Goal: Task Accomplishment & Management: Use online tool/utility

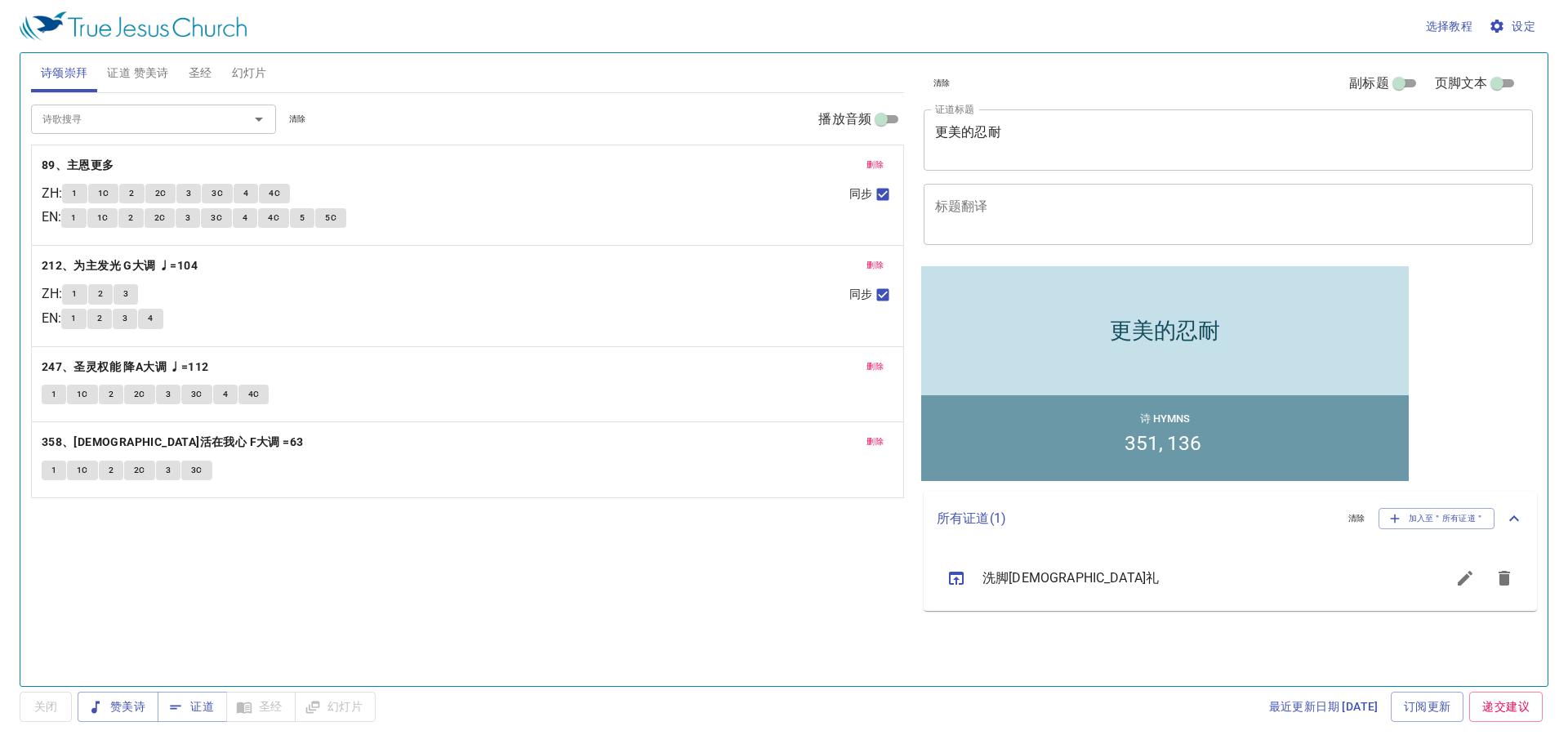
click at [1023, 129] on textarea "更美的忍耐" at bounding box center [1228, 139] width 587 height 31
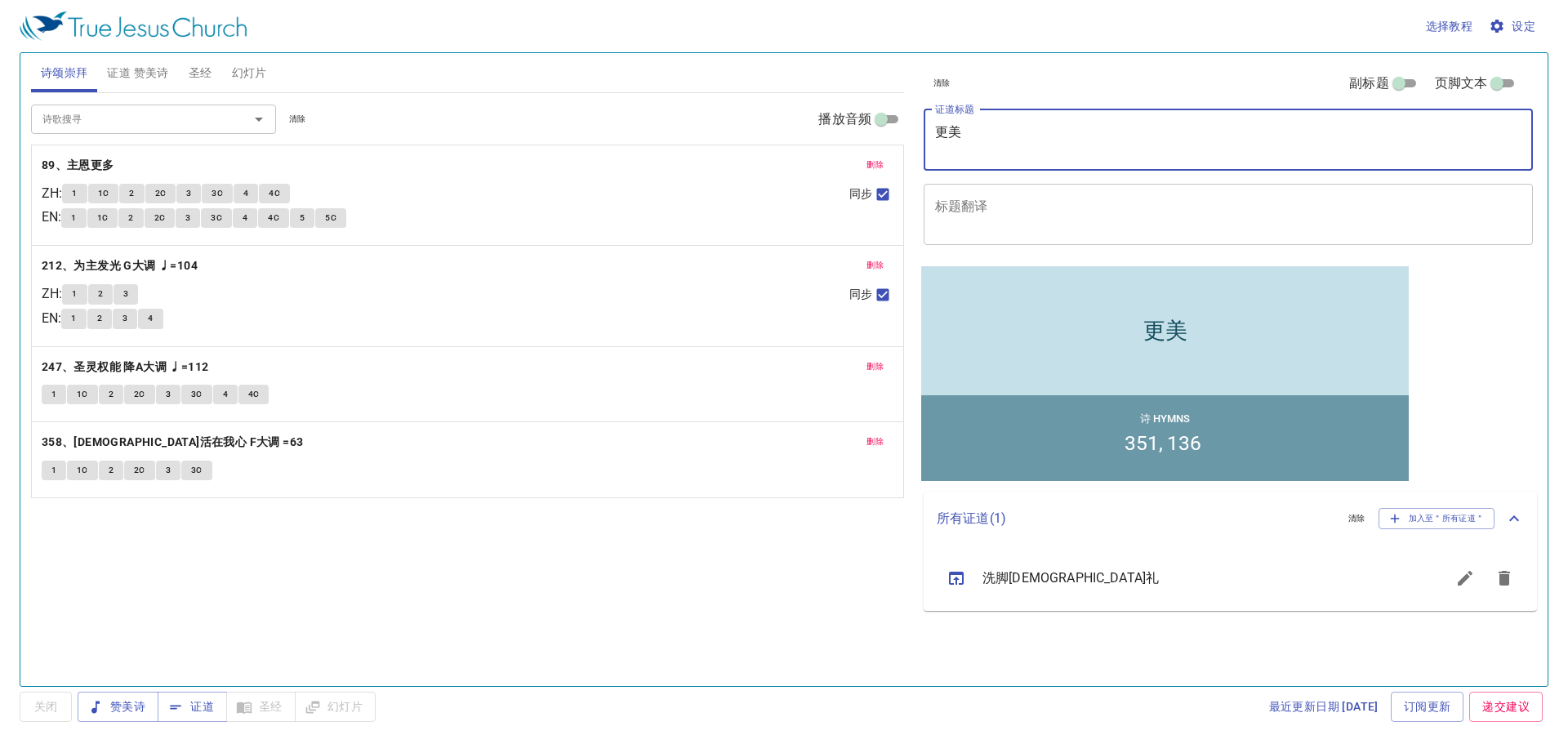
type textarea "更"
type textarea "獨一[DEMOGRAPHIC_DATA]"
click at [128, 119] on input "诗歌搜寻" at bounding box center [129, 118] width 187 height 19
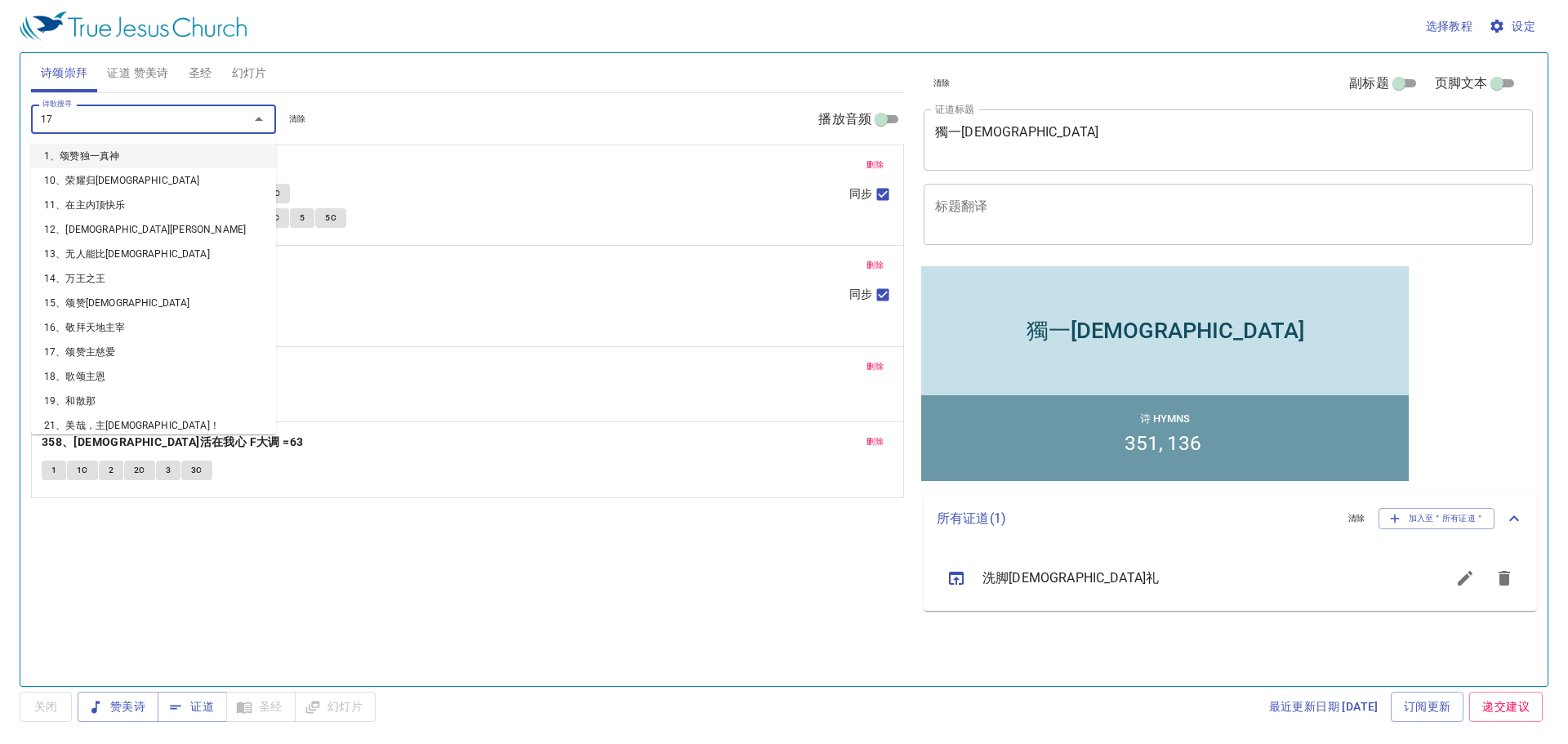
type input "174"
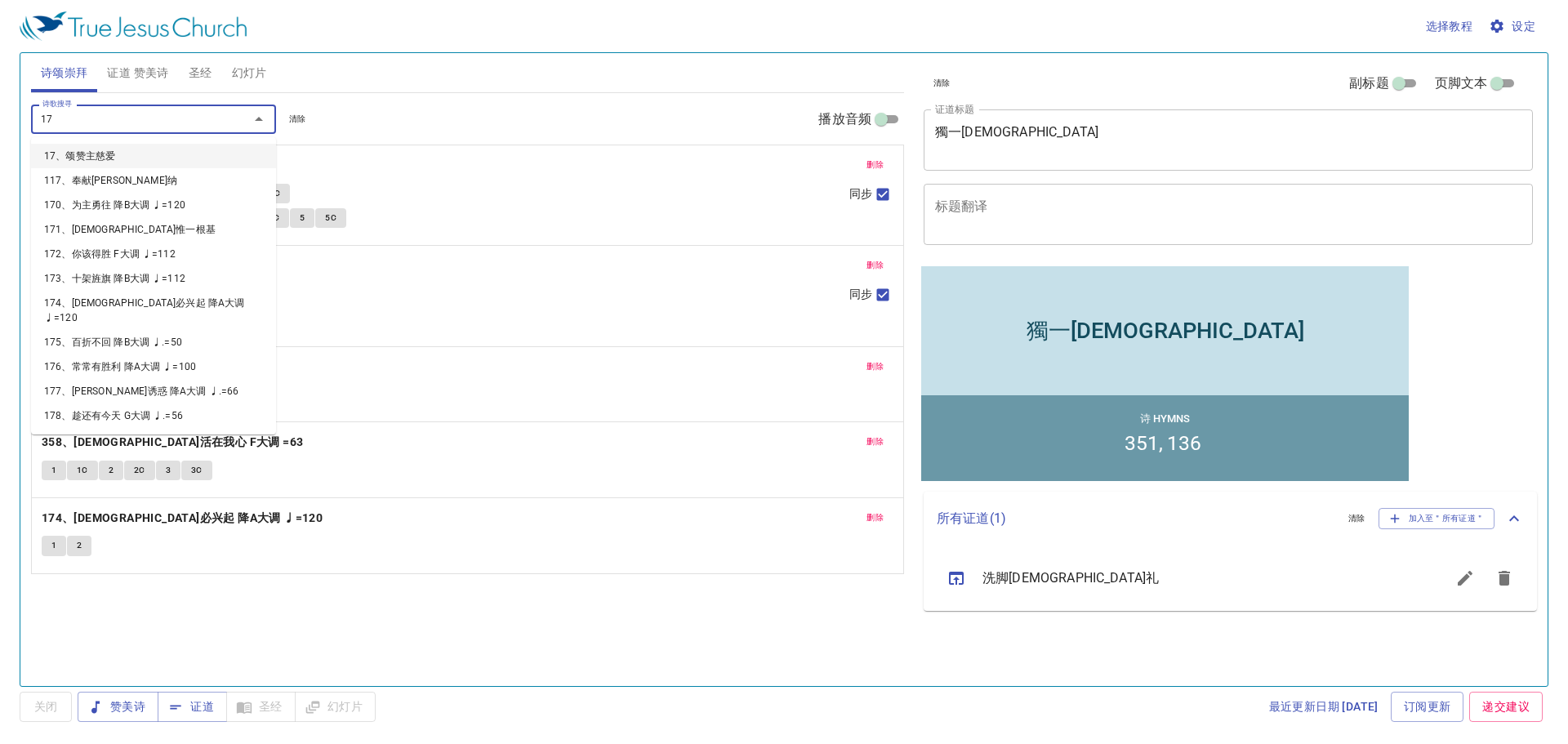
type input "175"
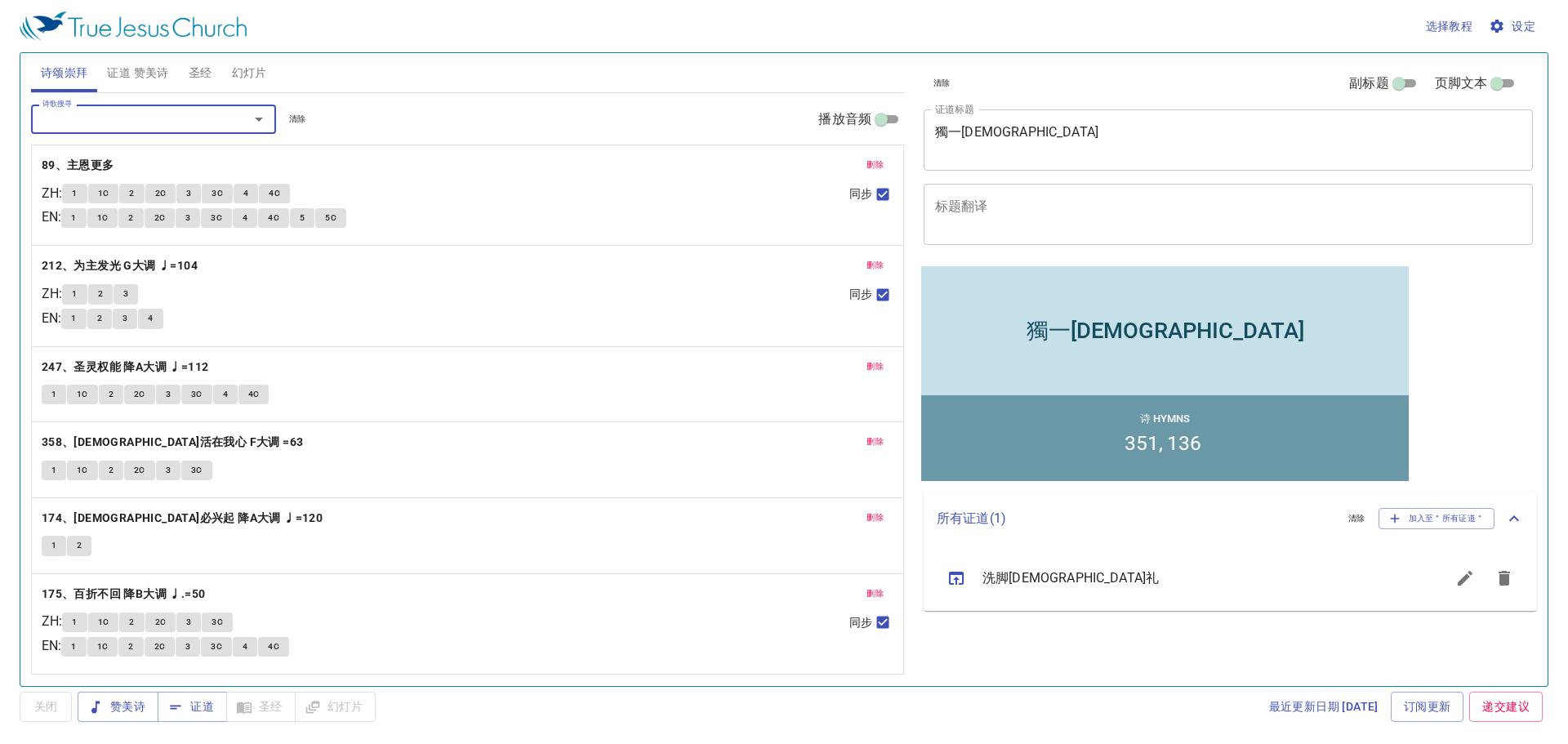
click at [876, 159] on span "删除" at bounding box center [874, 165] width 17 height 15
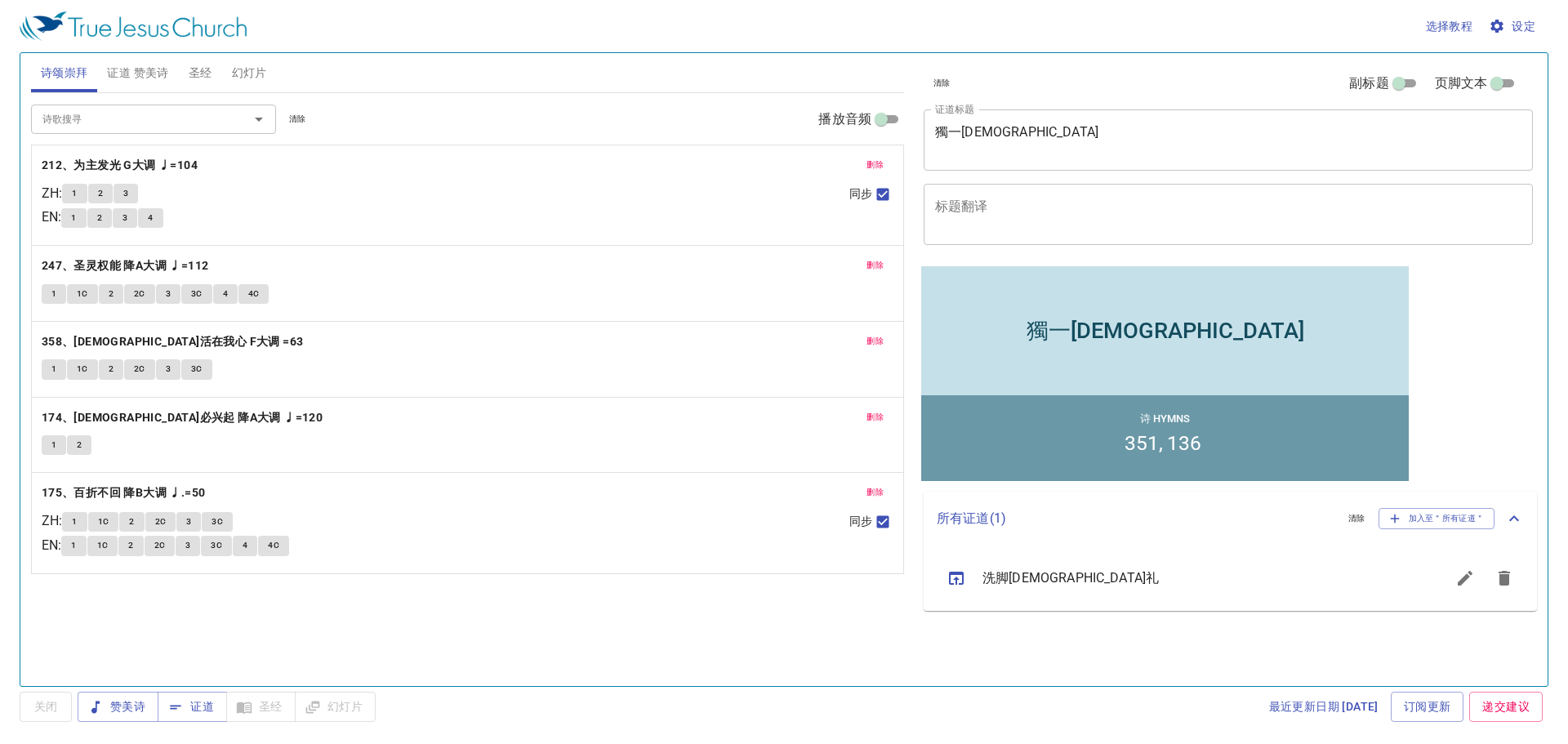
click at [876, 159] on span "删除" at bounding box center [874, 165] width 17 height 15
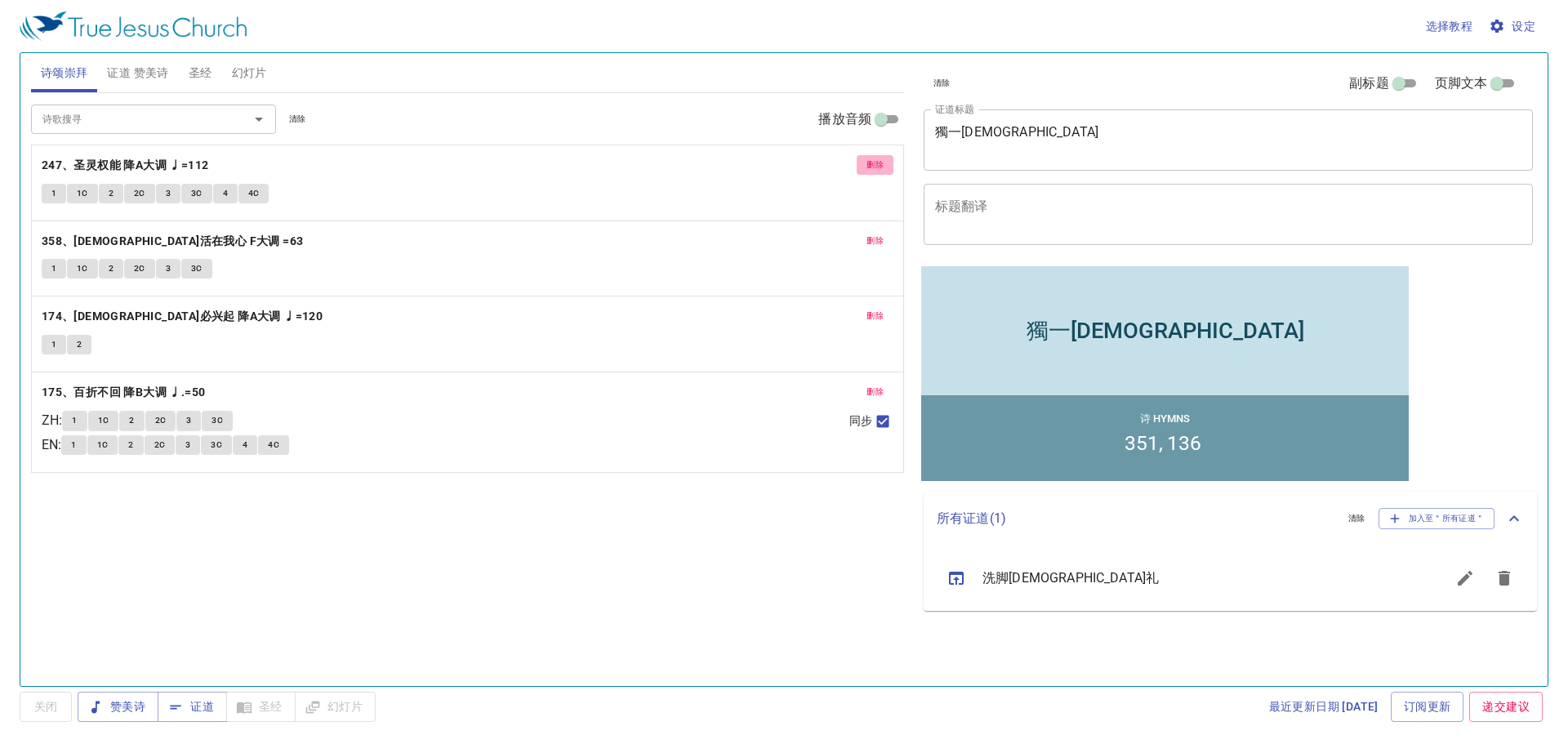
click at [876, 159] on span "删除" at bounding box center [874, 165] width 17 height 15
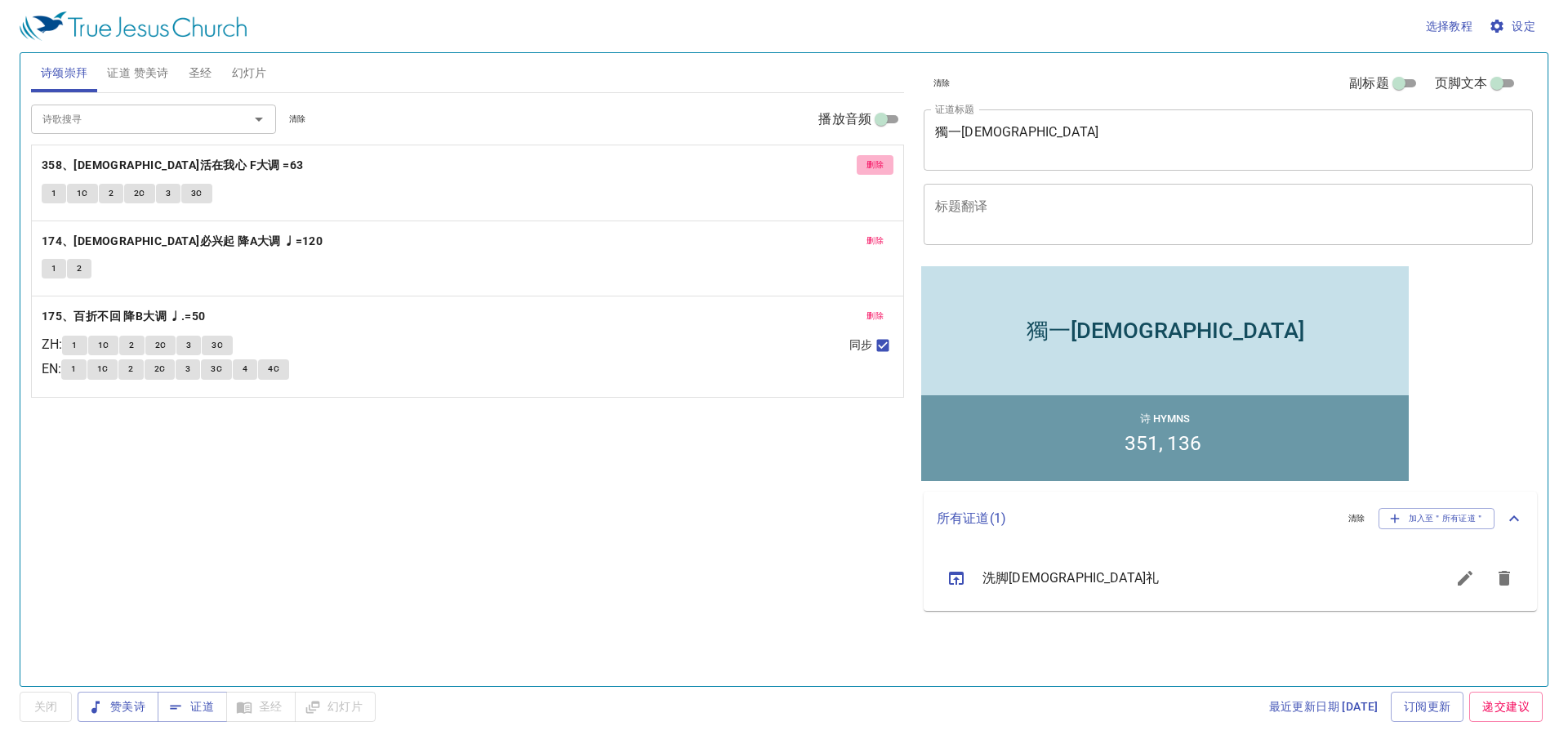
click at [876, 159] on span "删除" at bounding box center [874, 165] width 17 height 15
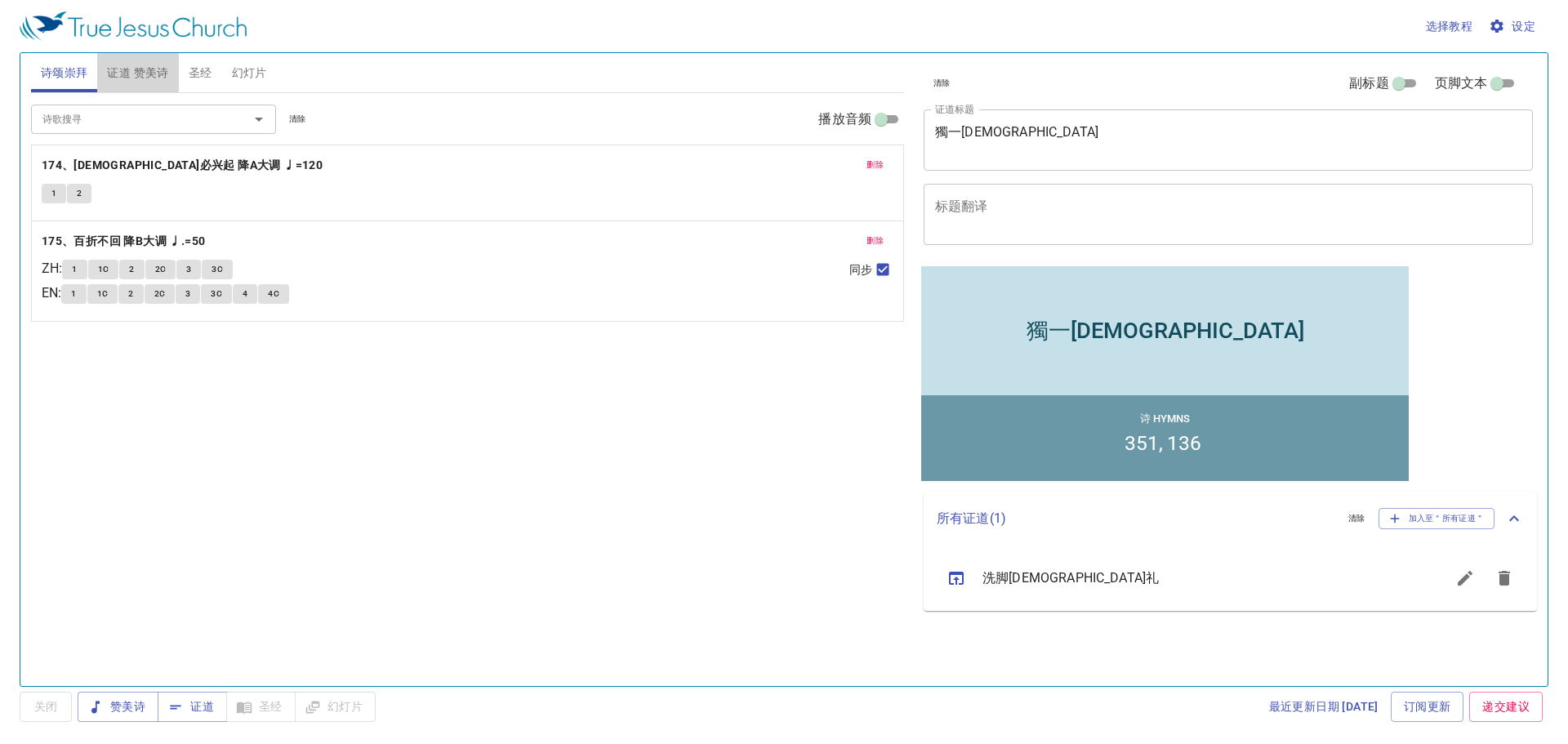
click at [139, 70] on span "证道 赞美诗" at bounding box center [138, 72] width 62 height 21
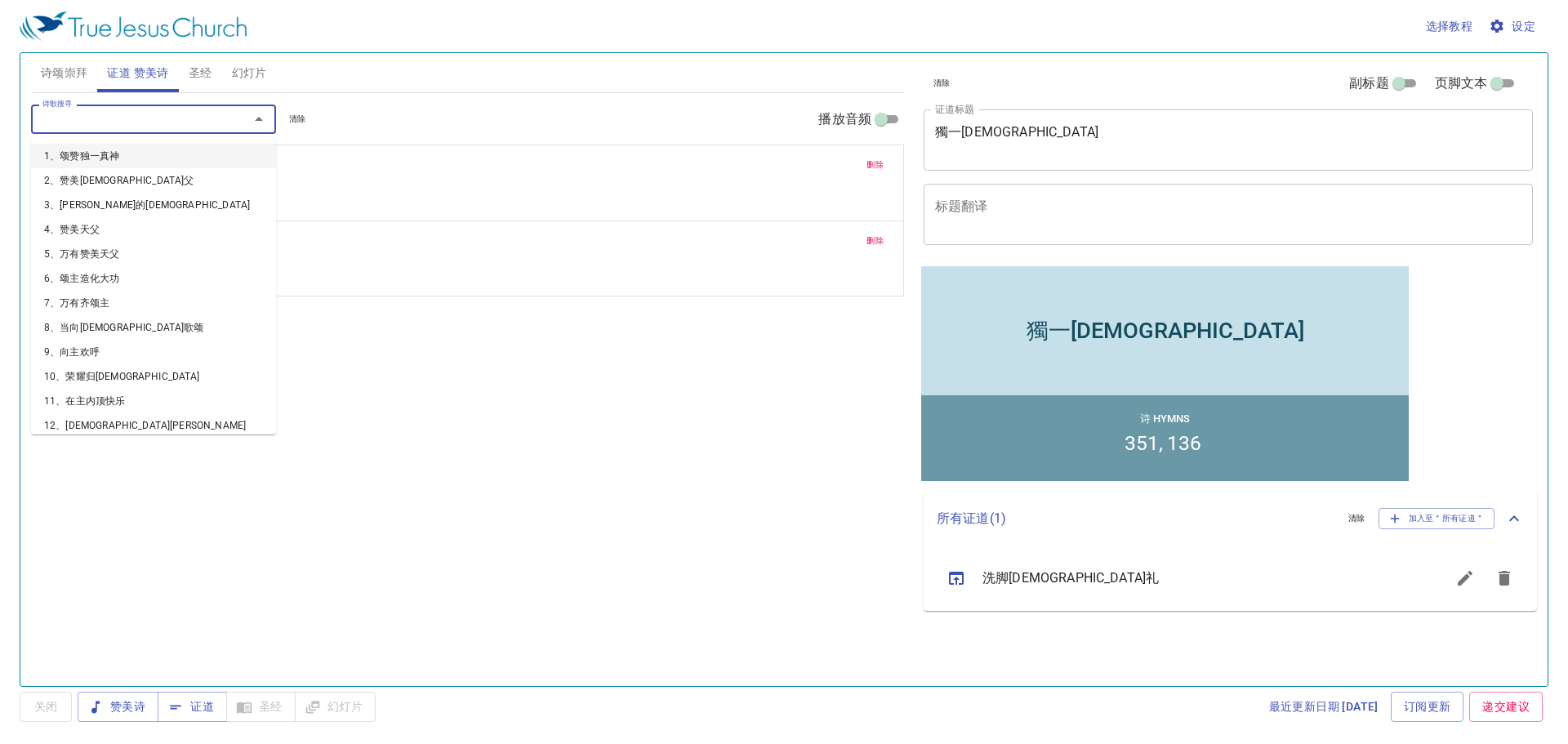
click at [132, 120] on input "诗歌搜寻" at bounding box center [129, 118] width 187 height 19
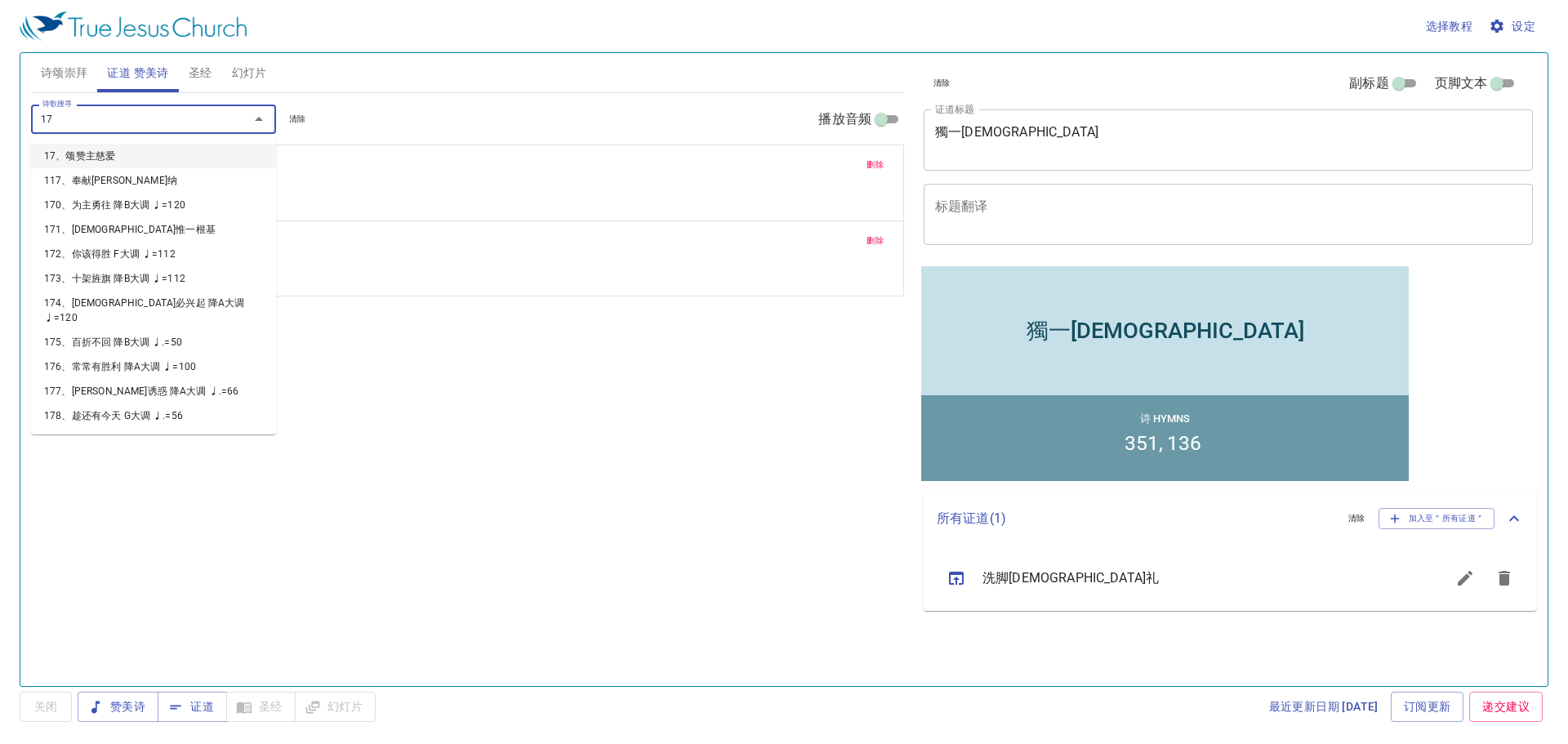
type input "174"
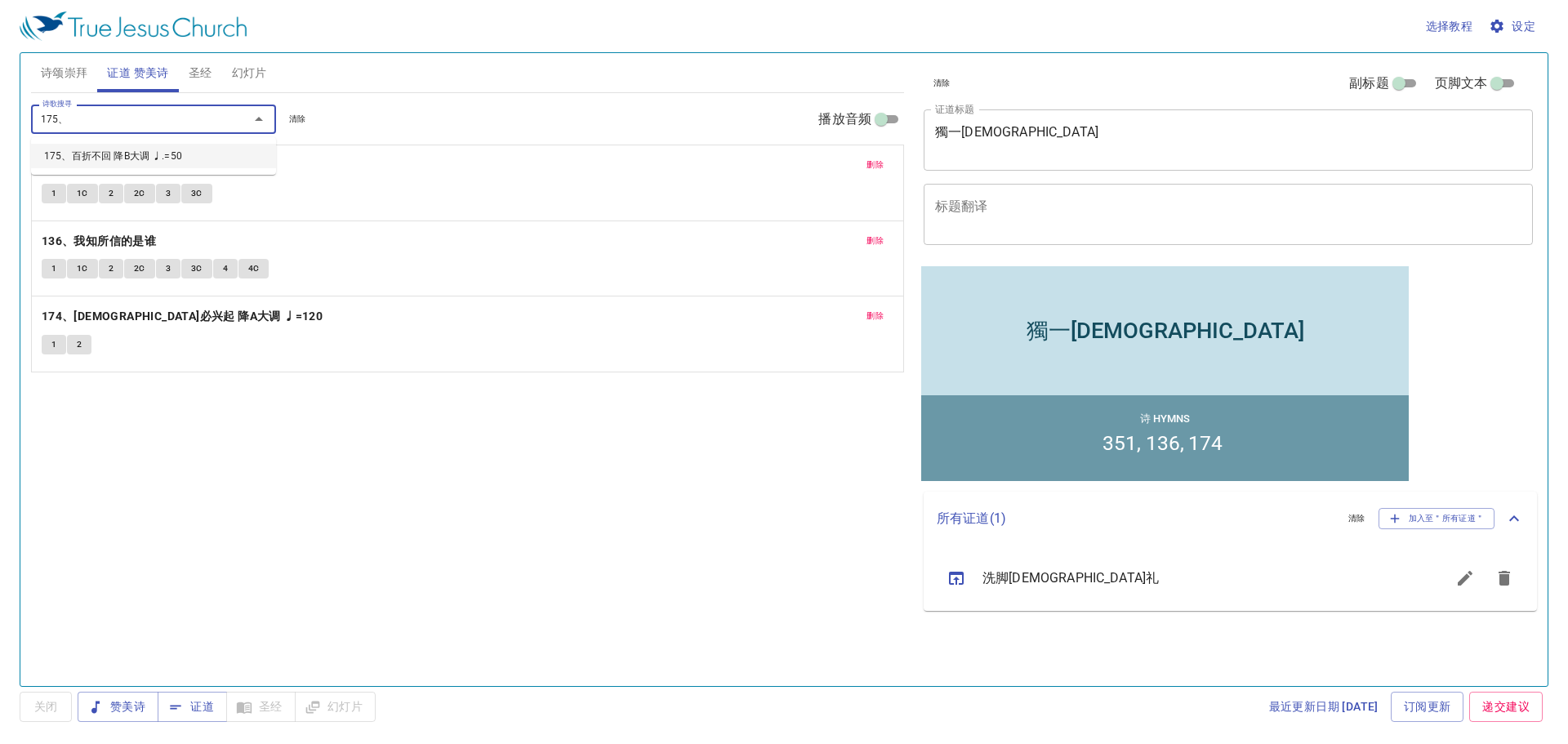
type input "175"
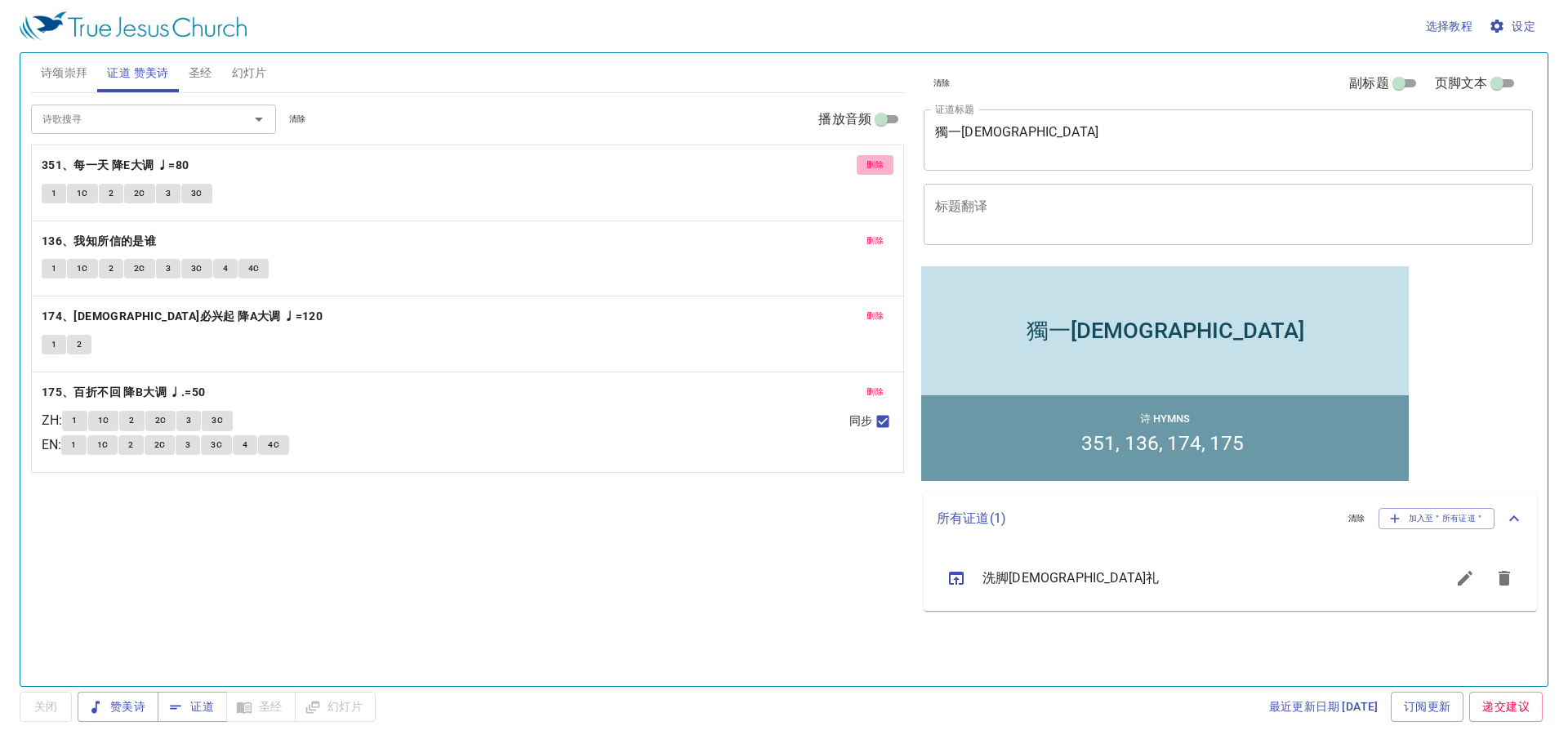
click at [881, 167] on span "删除" at bounding box center [874, 165] width 17 height 15
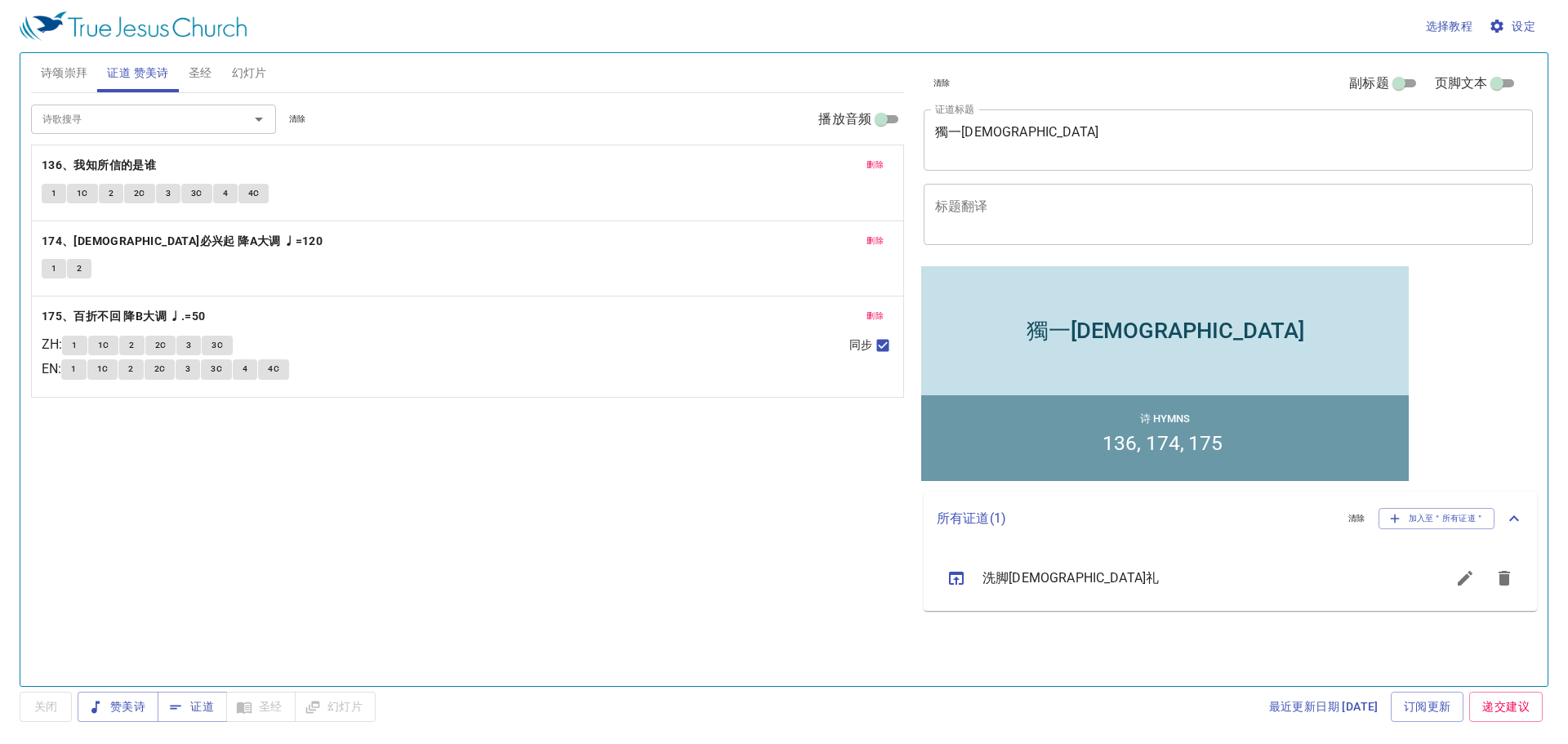
click at [878, 165] on span "删除" at bounding box center [874, 165] width 17 height 15
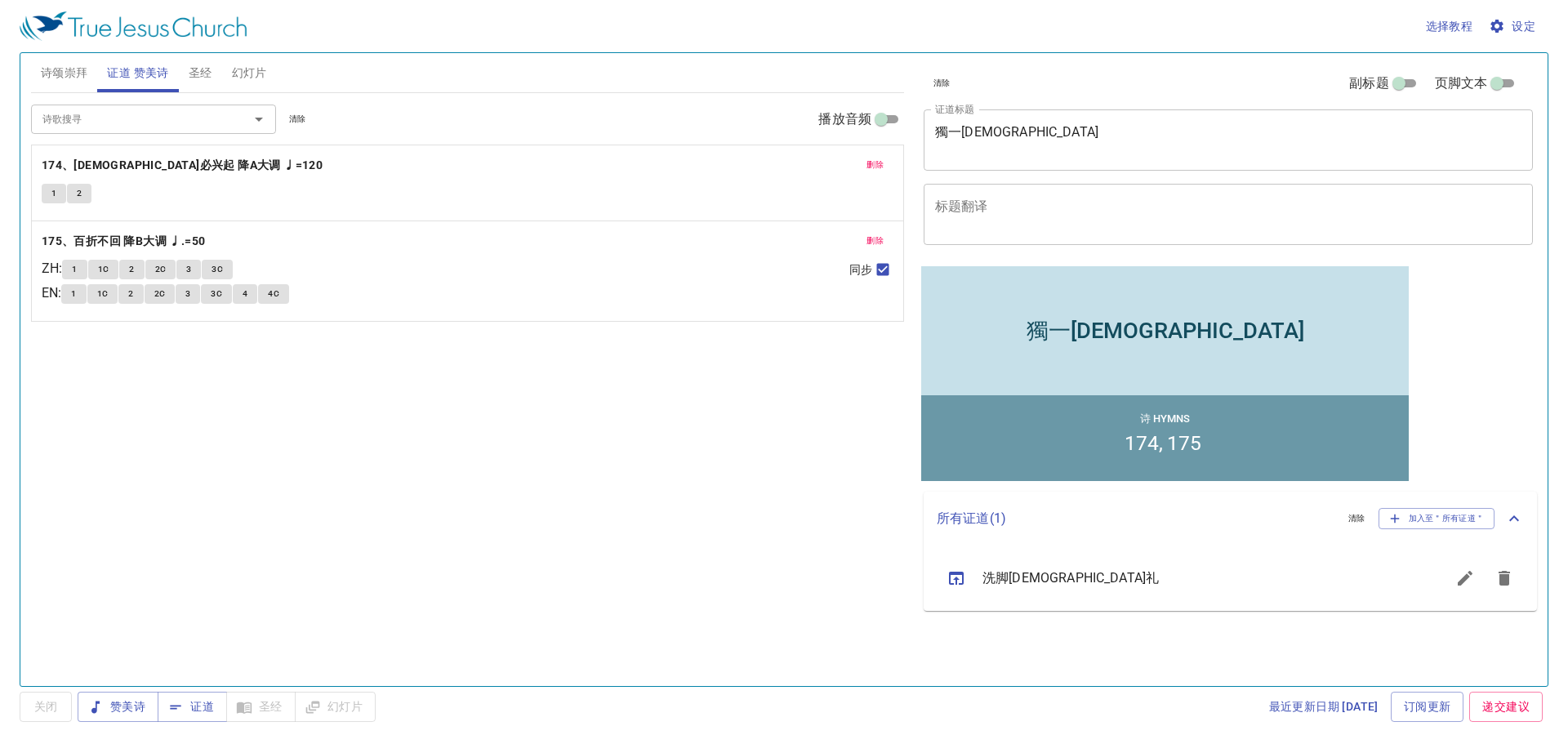
click at [60, 68] on span "诗颂崇拜" at bounding box center [65, 72] width 48 height 21
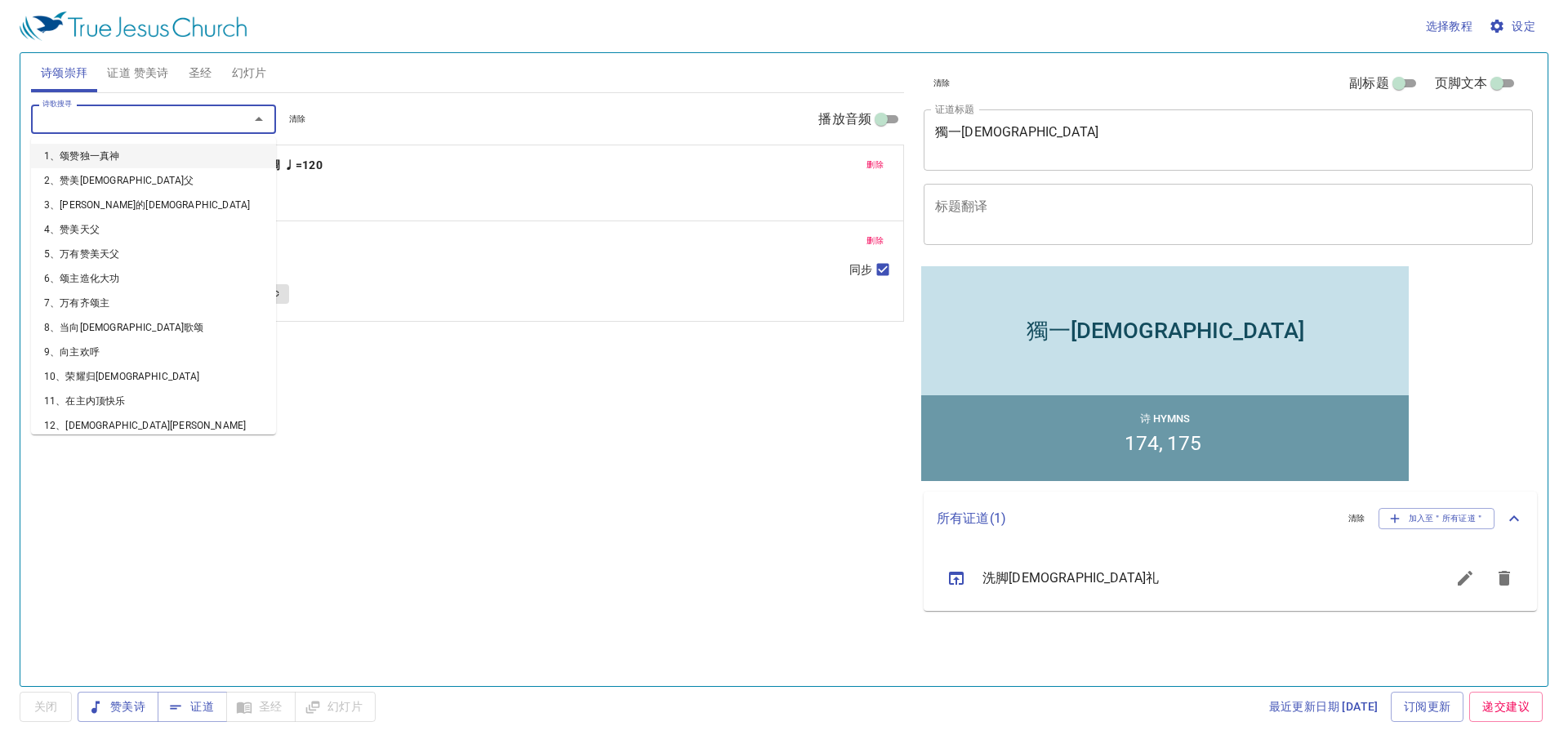
click at [63, 118] on input "诗歌搜寻" at bounding box center [129, 118] width 187 height 19
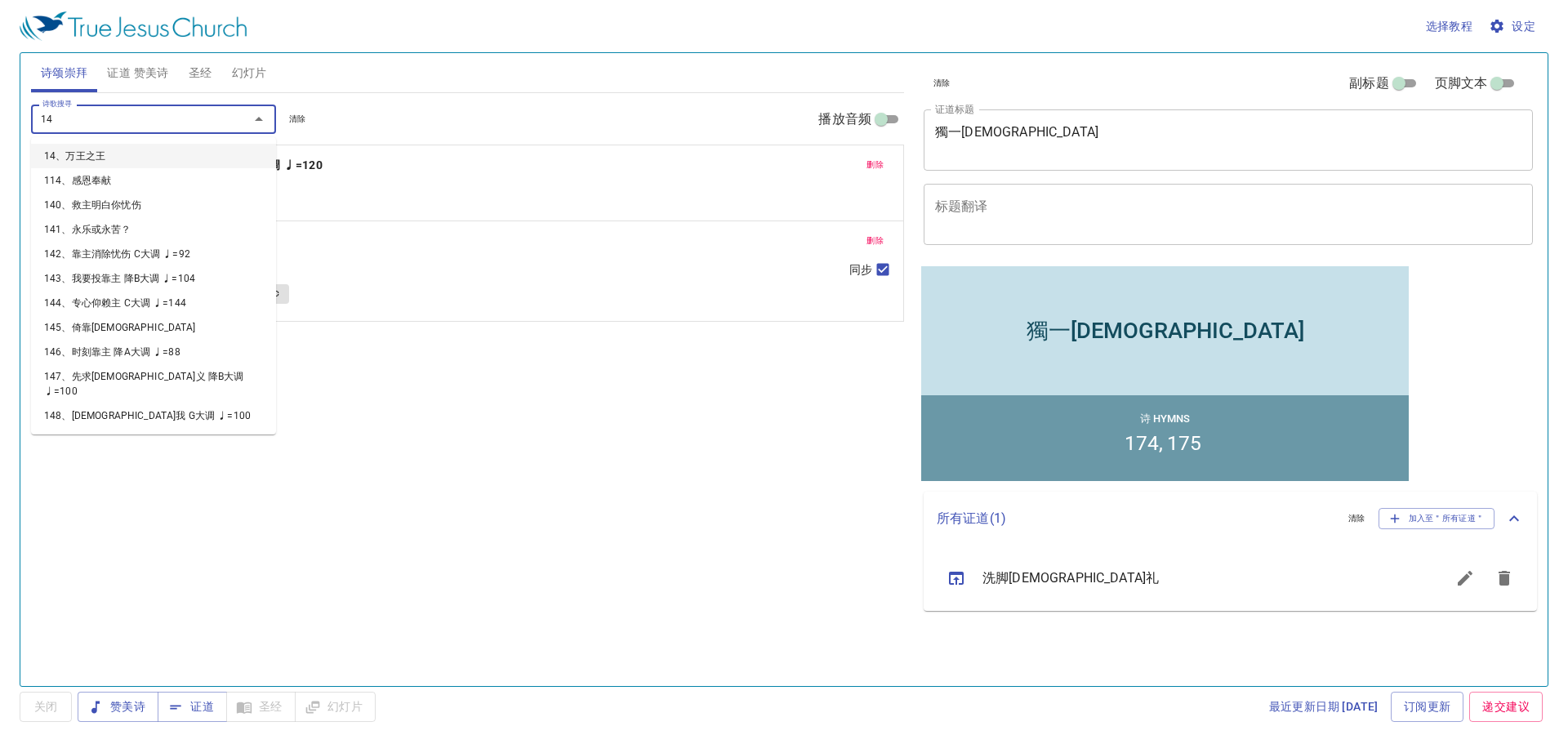
type input "140"
type input "292"
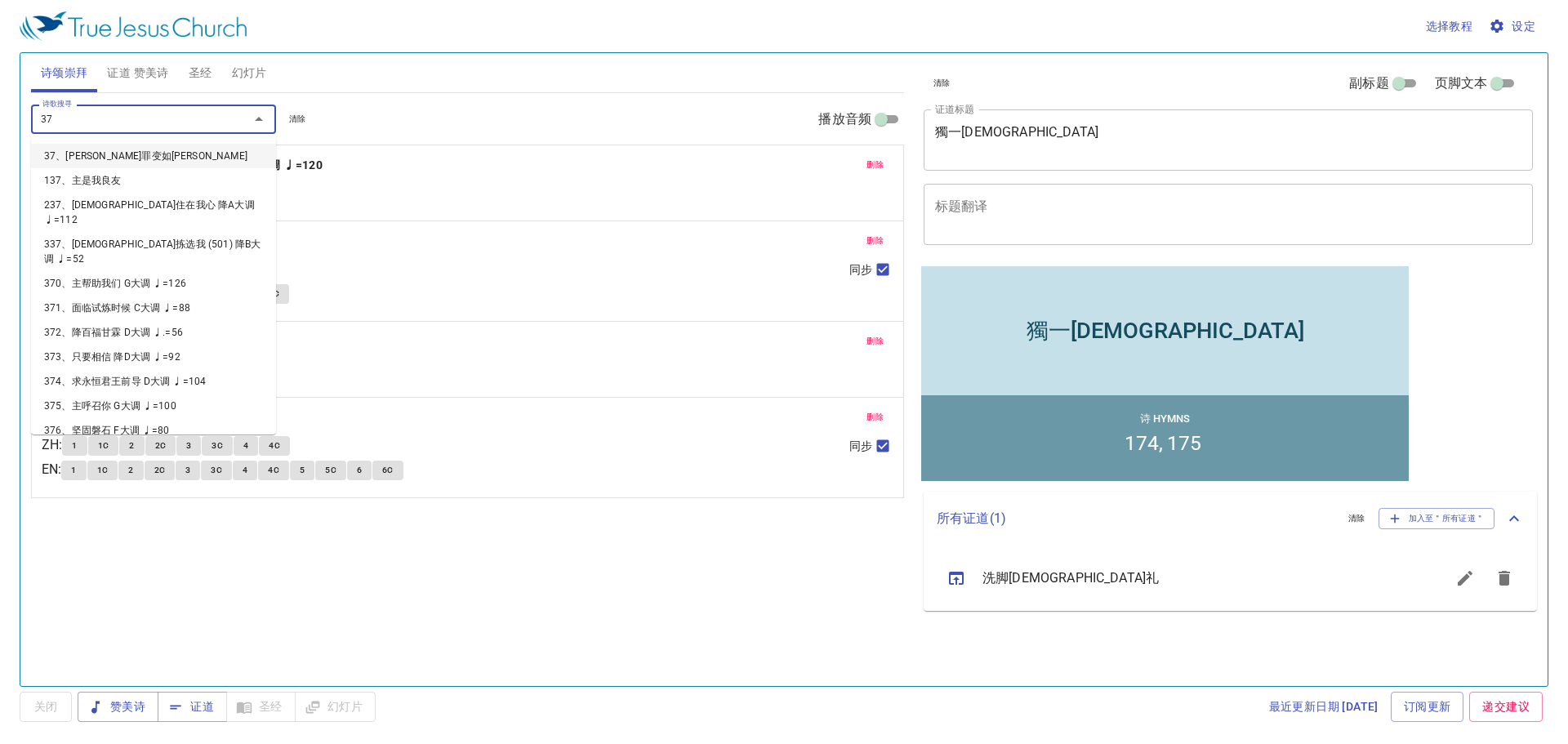
type input "373"
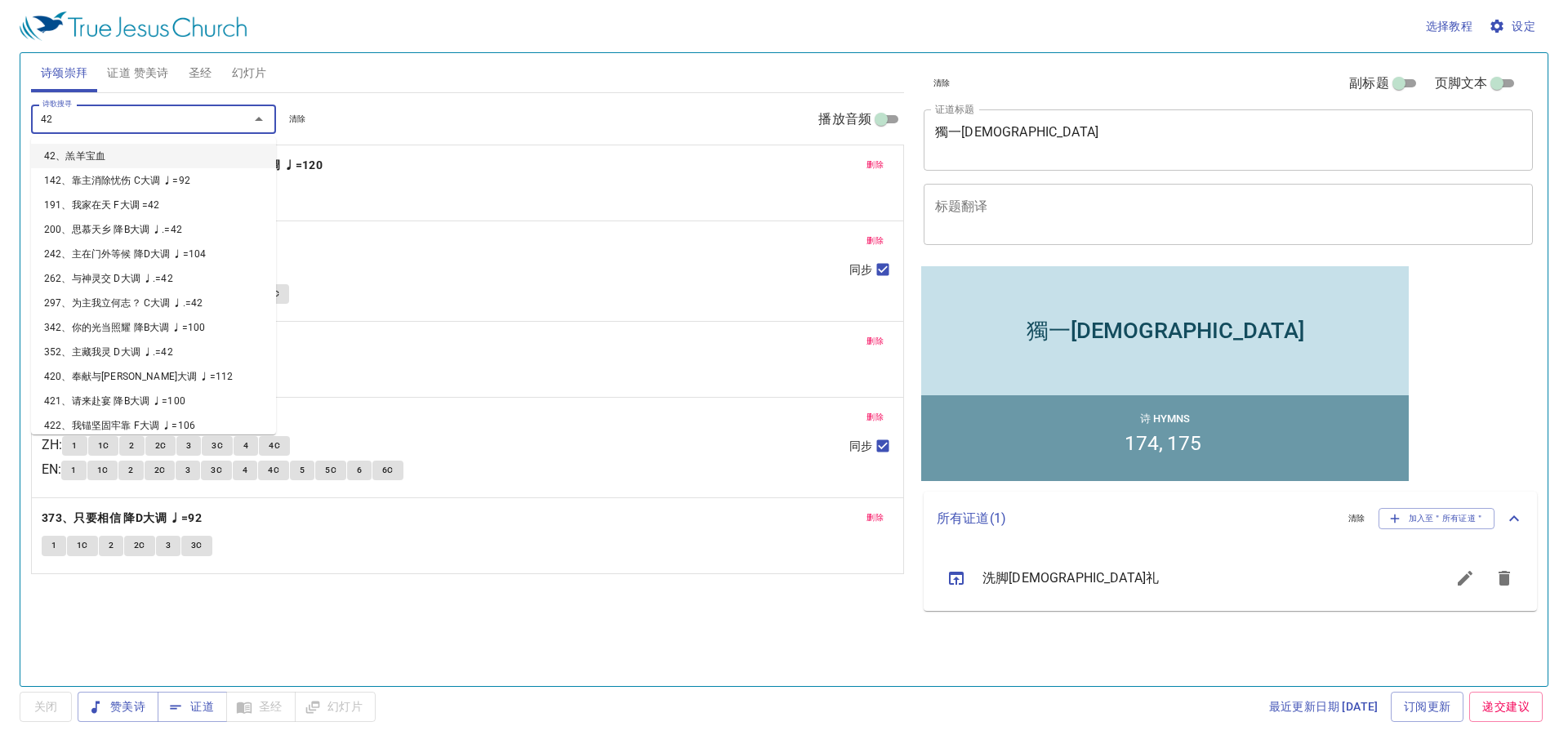
type input "420"
type input "296"
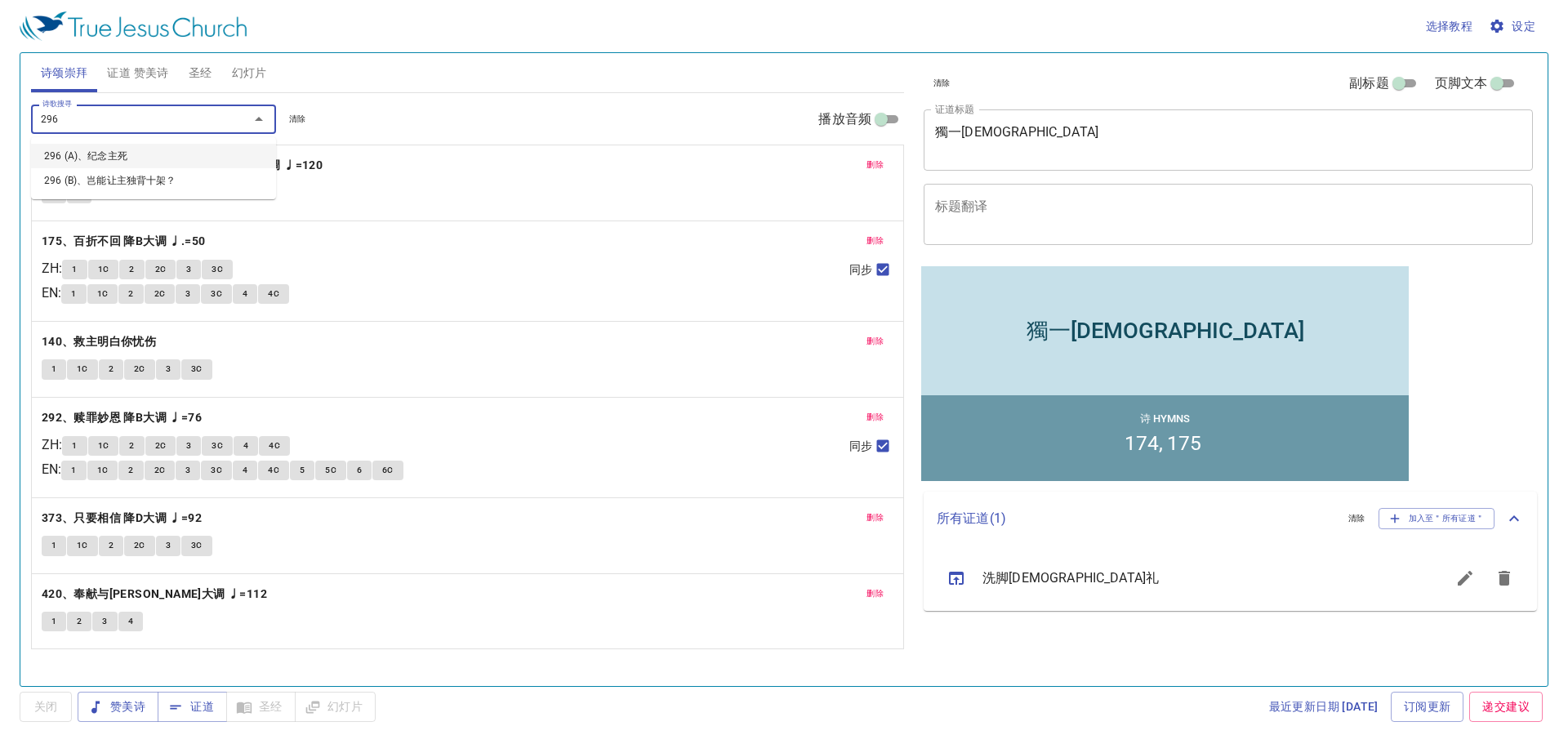
click at [79, 149] on li "296 (A)、纪念主死" at bounding box center [153, 156] width 245 height 25
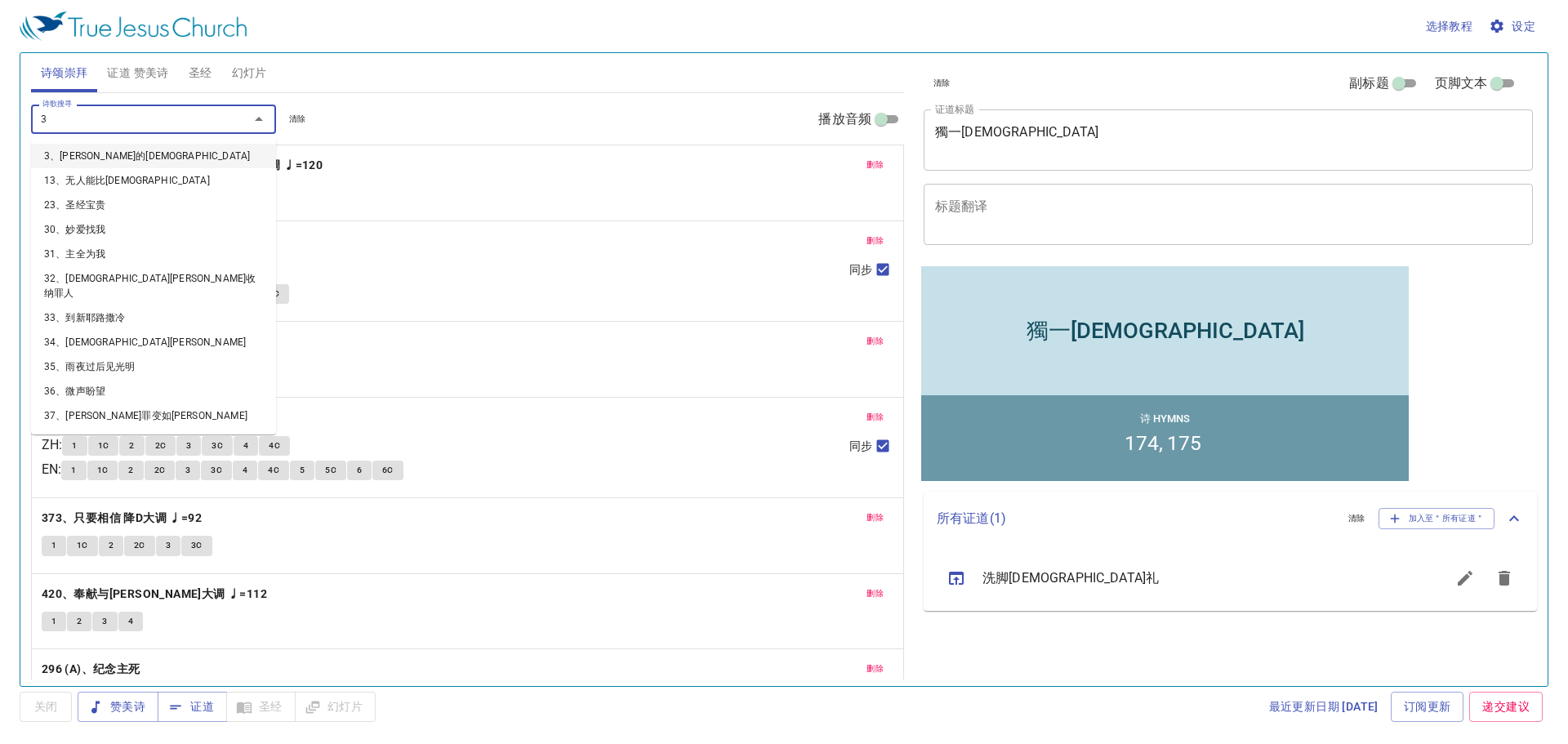
type input "39"
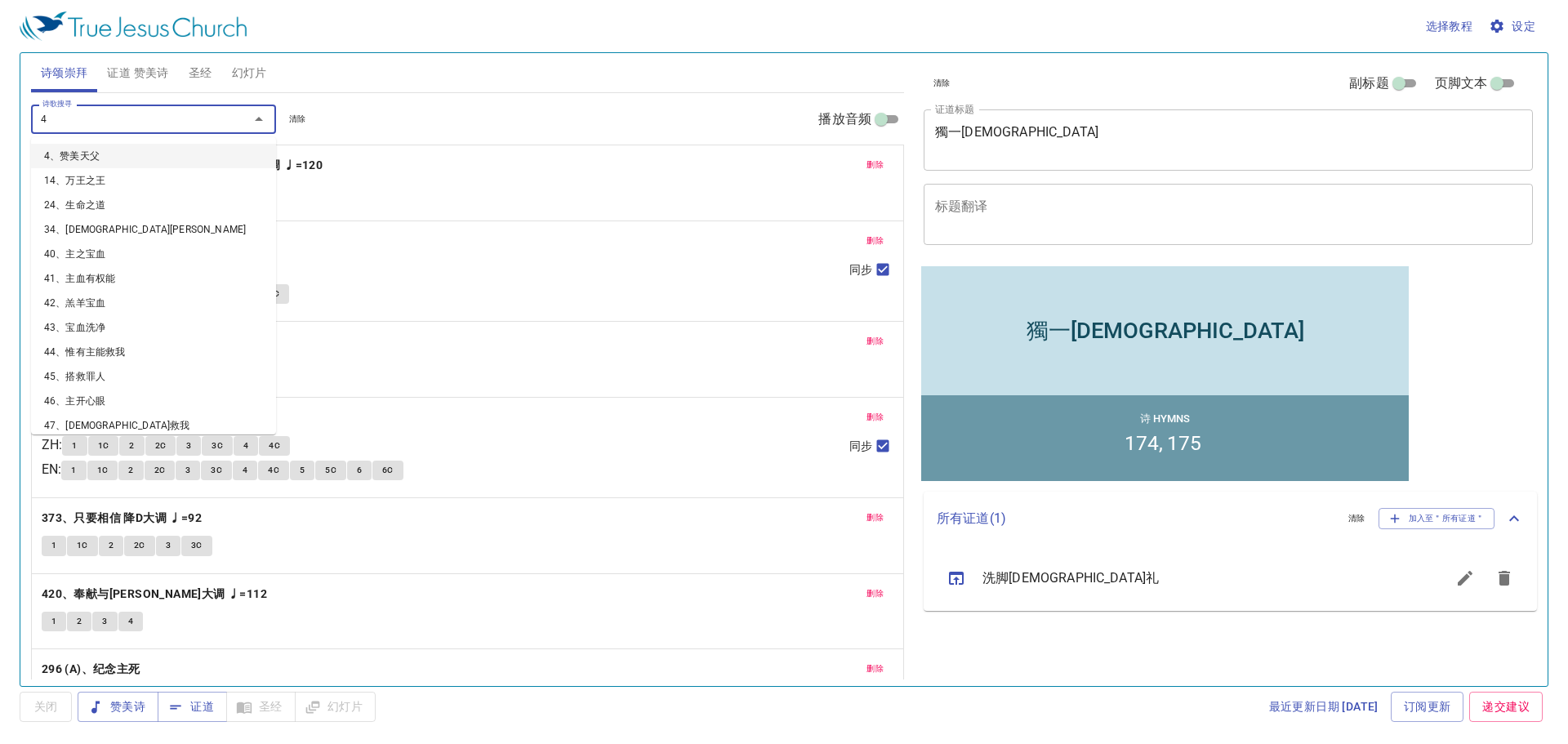
type input "40"
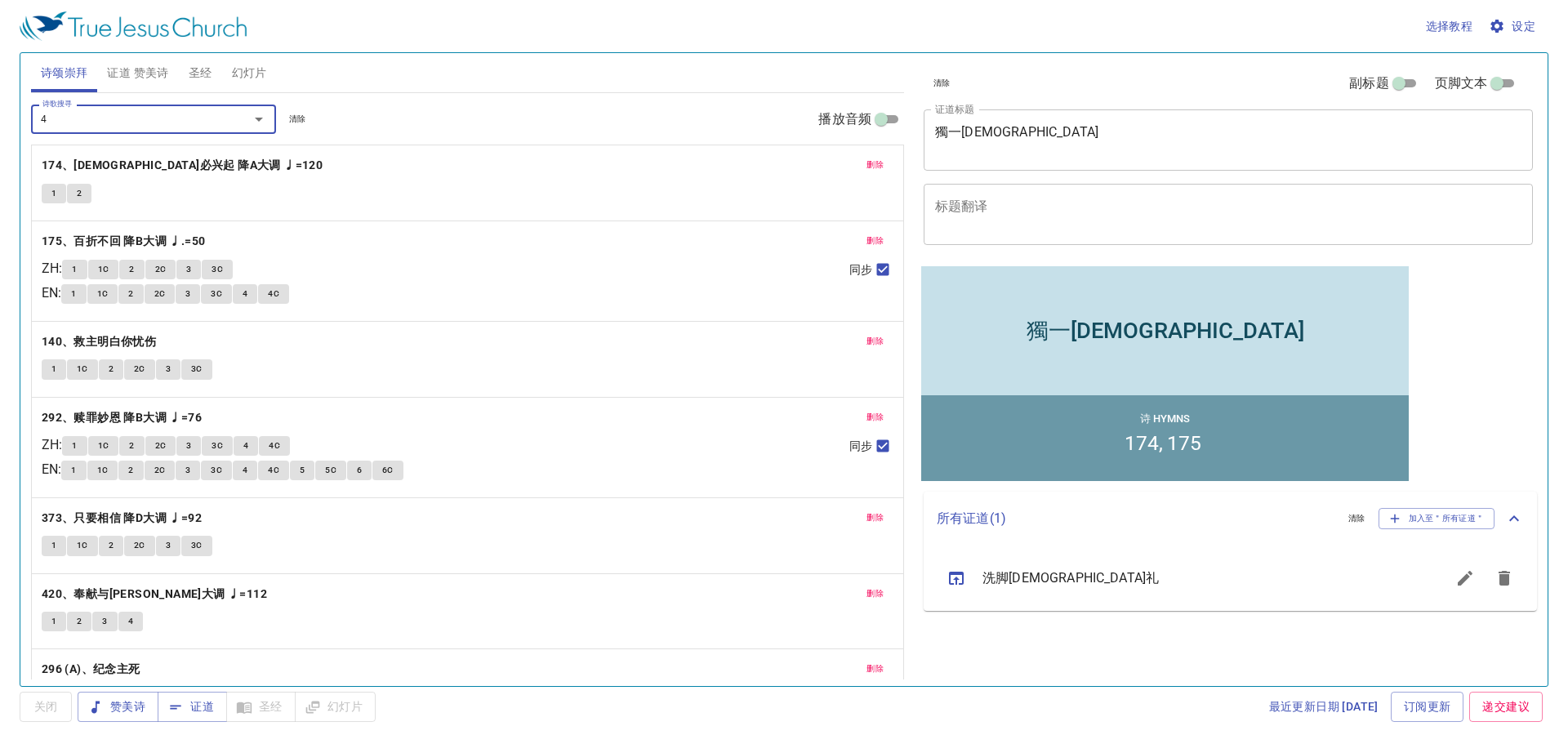
type input "41"
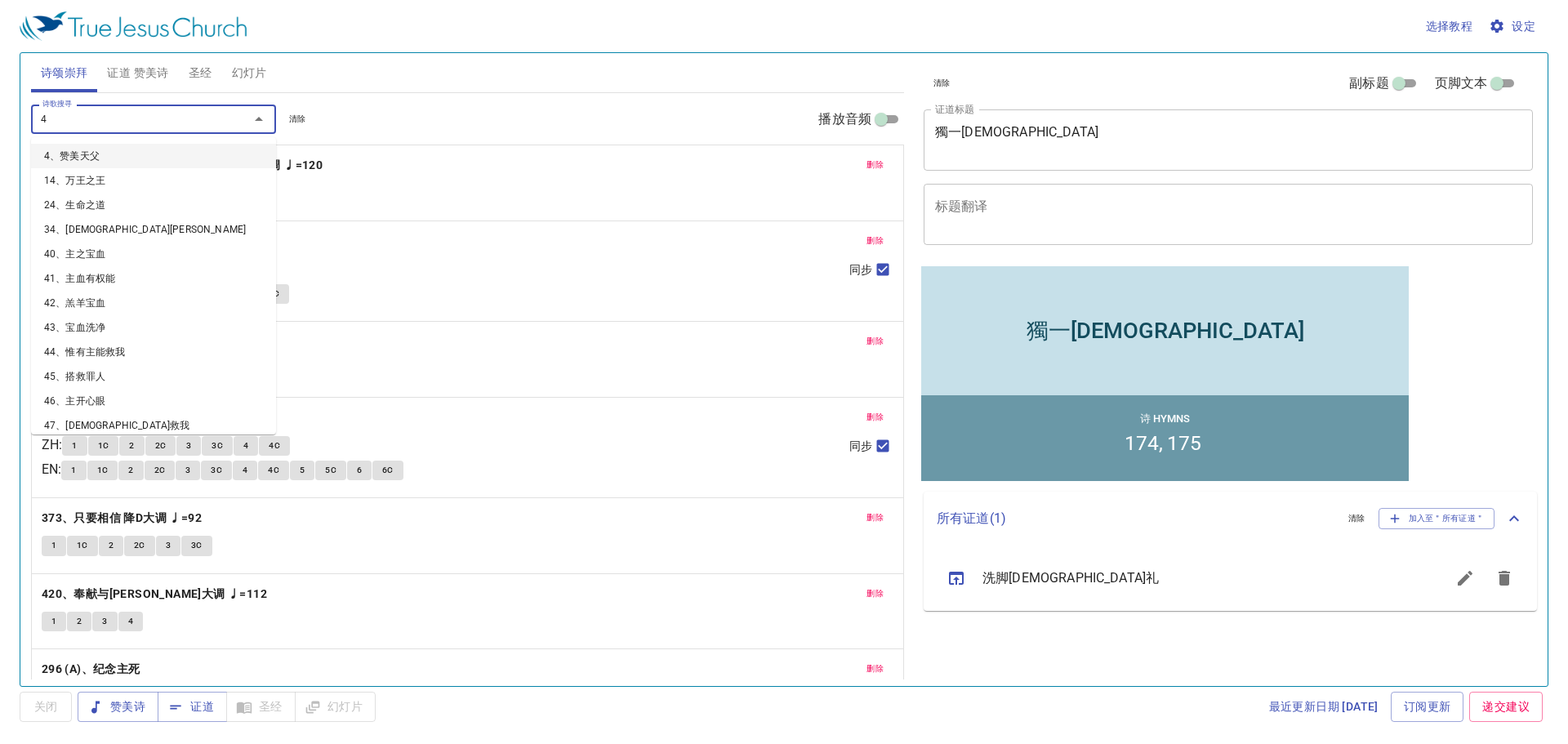
type input "42"
type input "43"
type input "44"
type input "118"
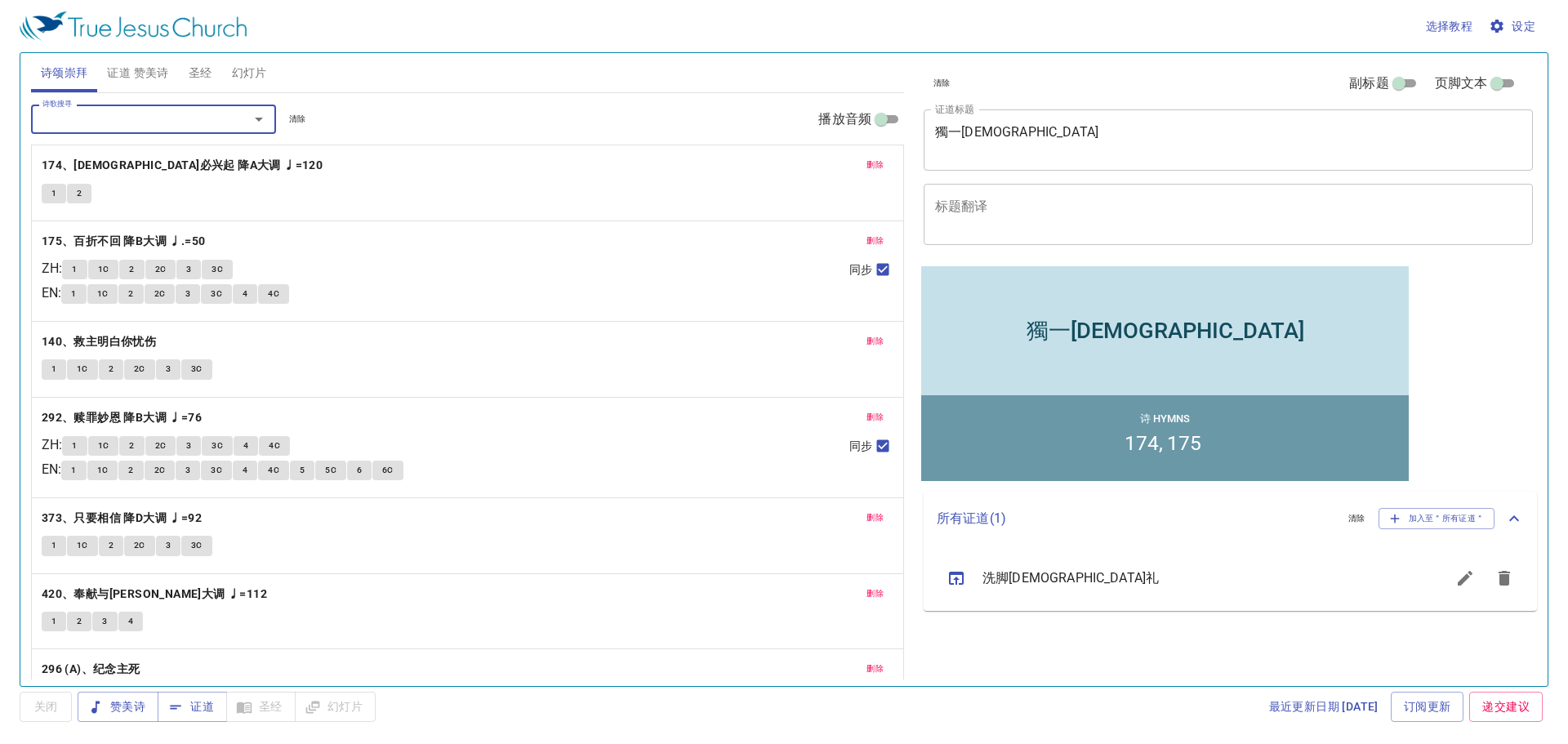
click at [866, 164] on span "删除" at bounding box center [874, 165] width 17 height 15
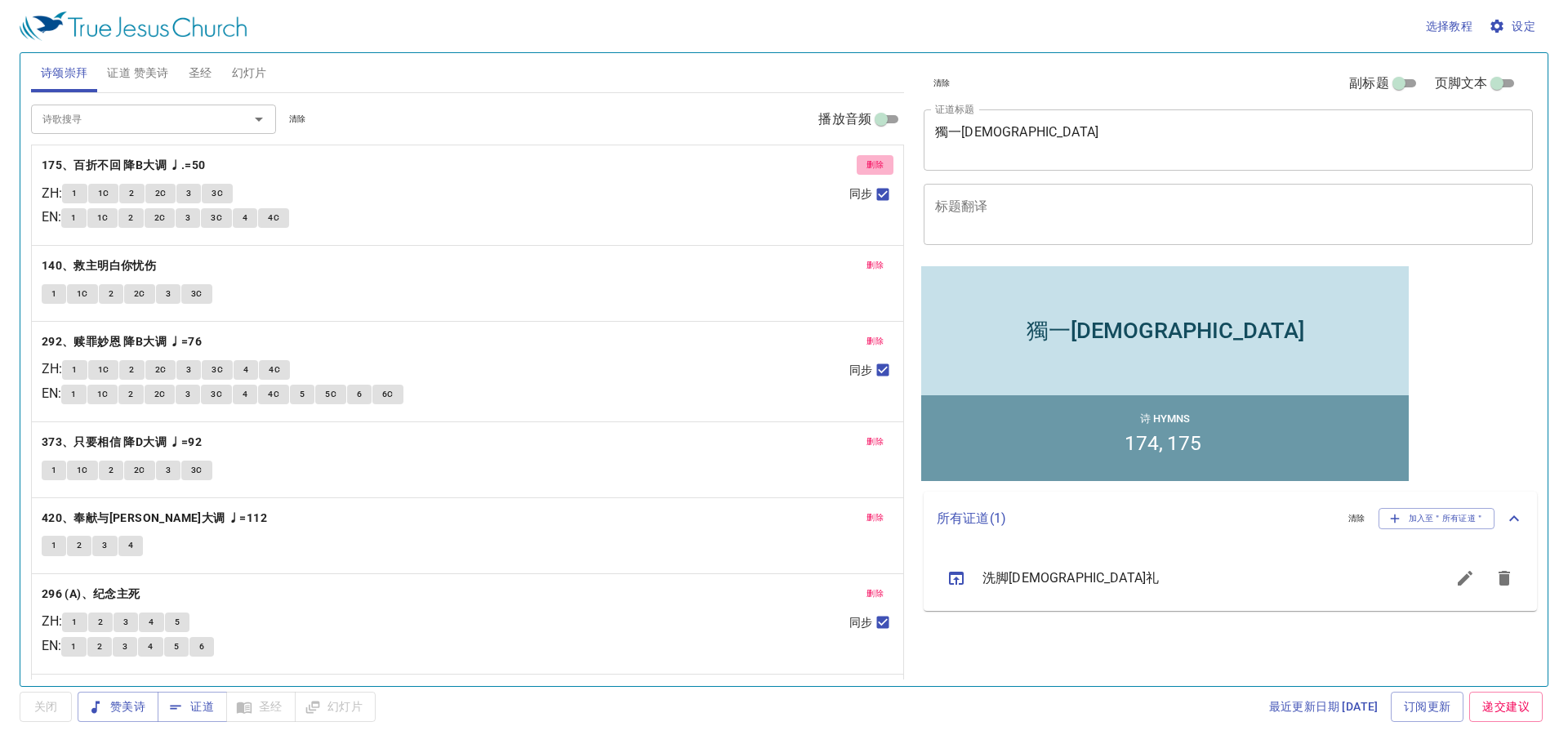
click at [866, 164] on span "删除" at bounding box center [874, 165] width 17 height 15
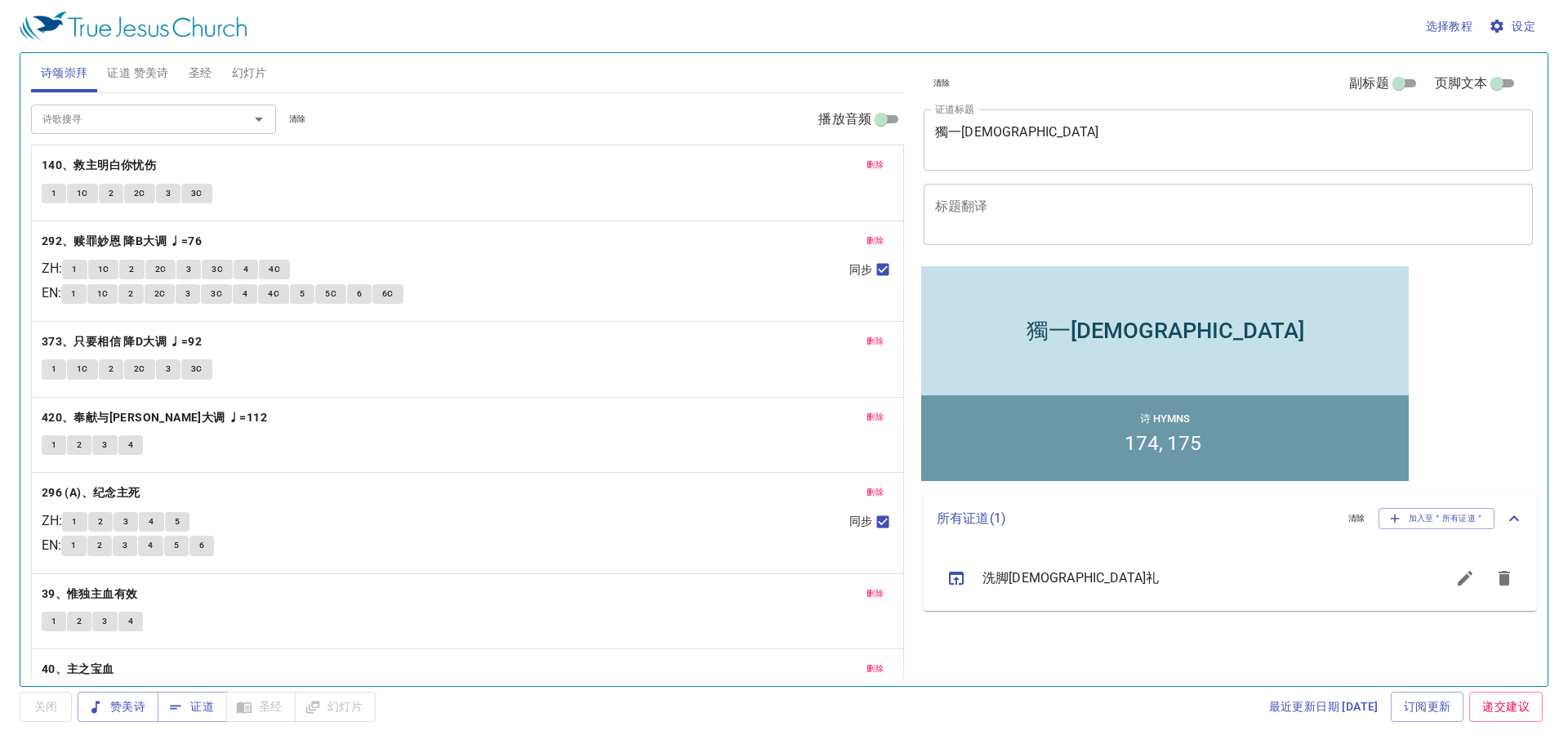
click at [142, 72] on span "证道 赞美诗" at bounding box center [138, 72] width 62 height 21
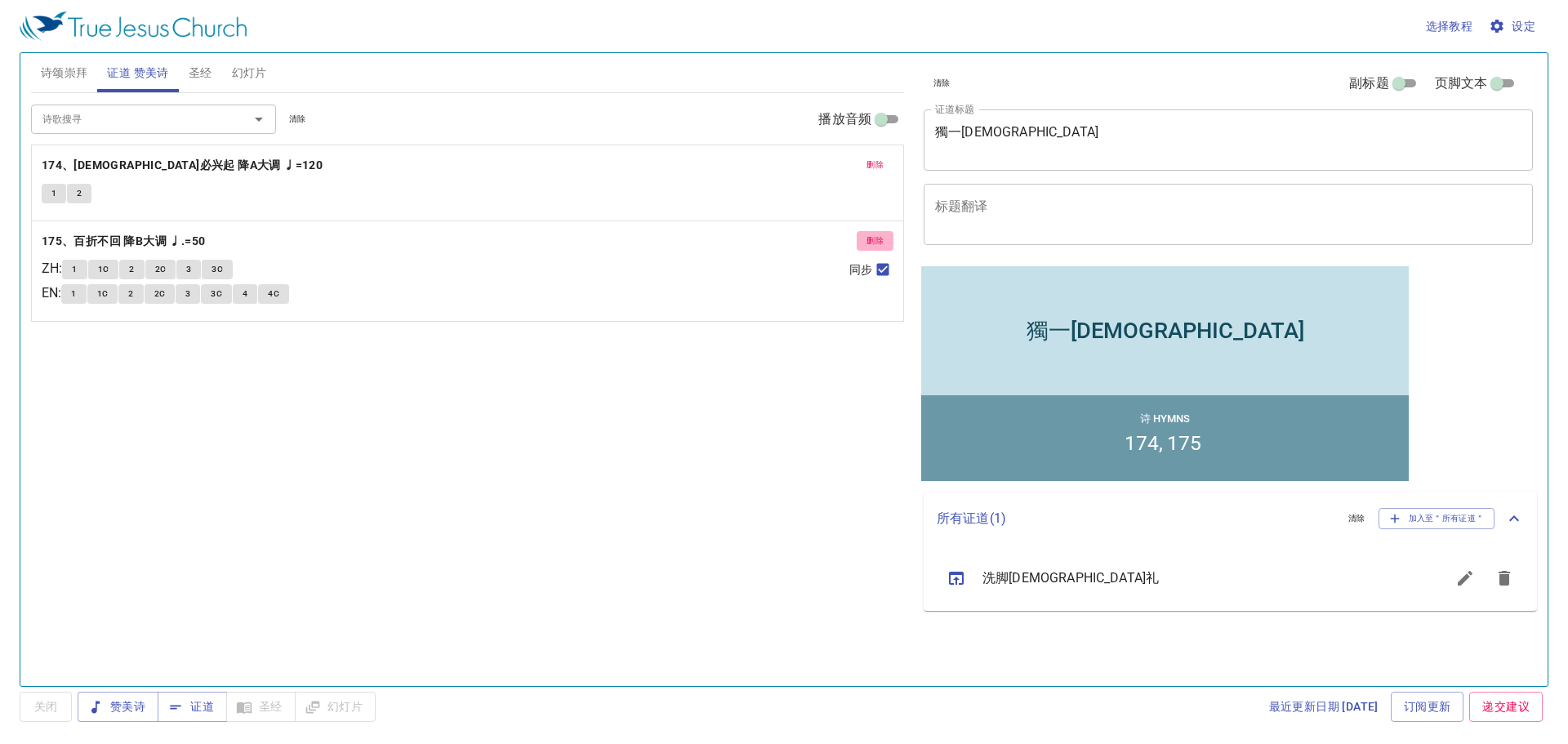
click at [875, 242] on span "删除" at bounding box center [874, 240] width 17 height 15
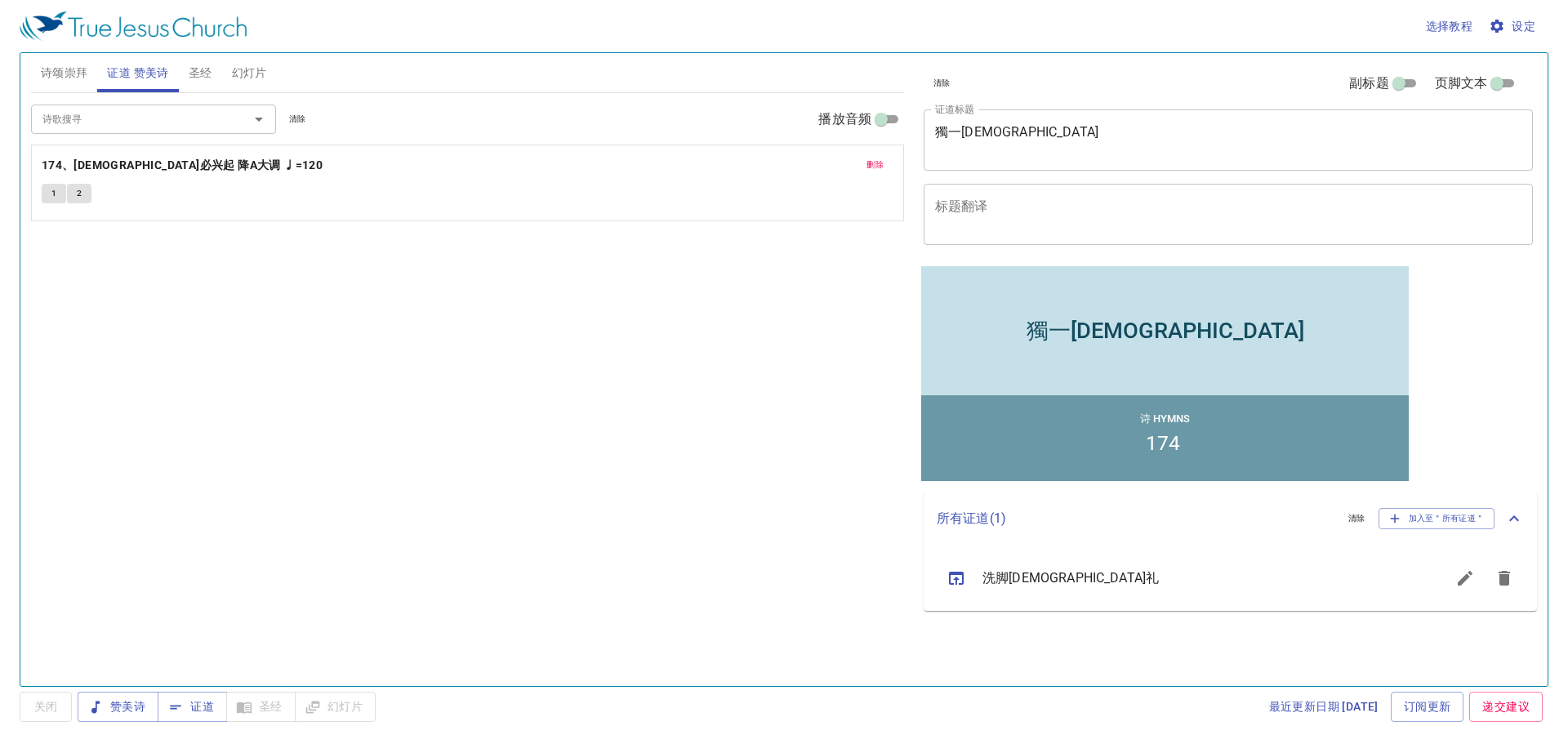
click at [82, 118] on input "诗歌搜寻" at bounding box center [129, 118] width 187 height 19
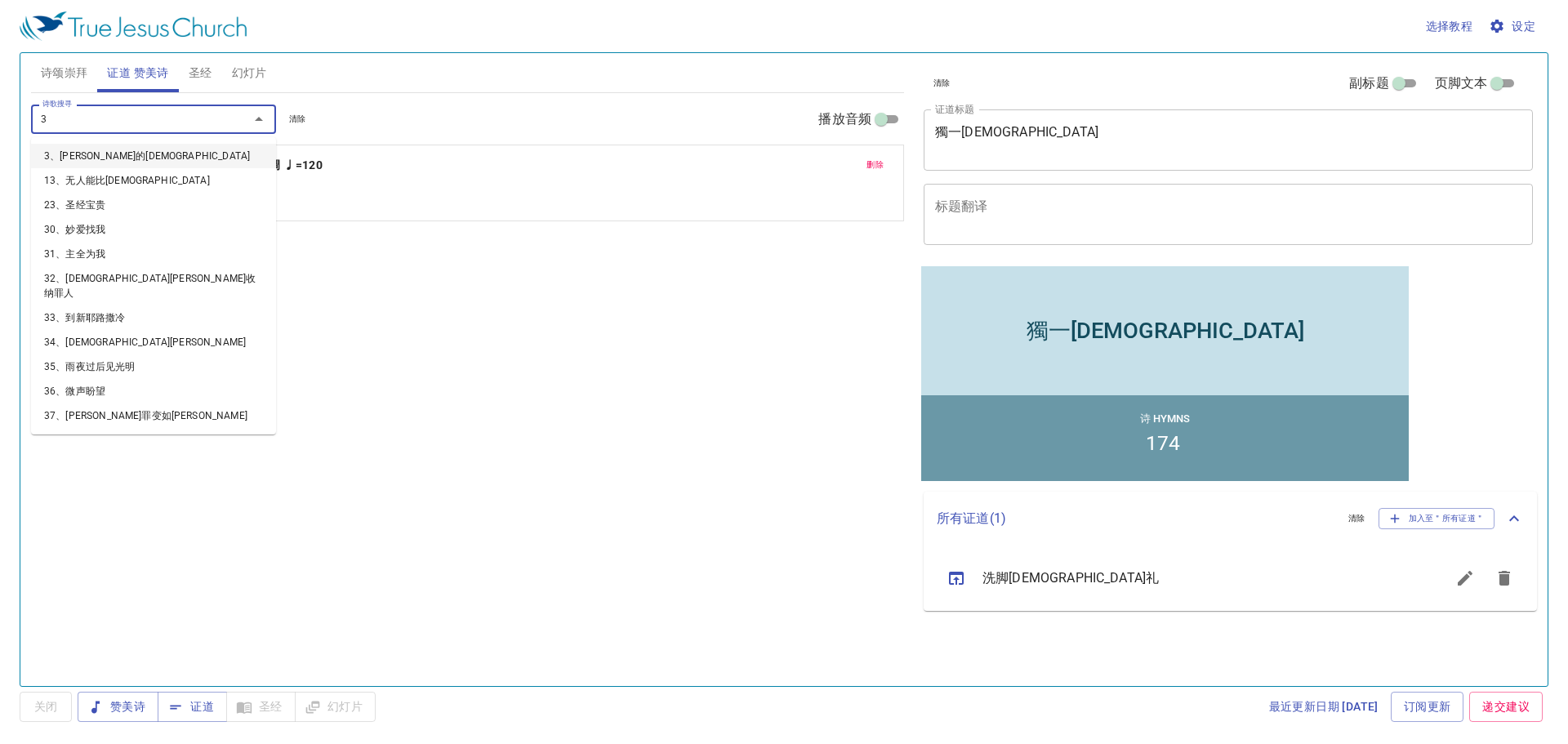
type input "39"
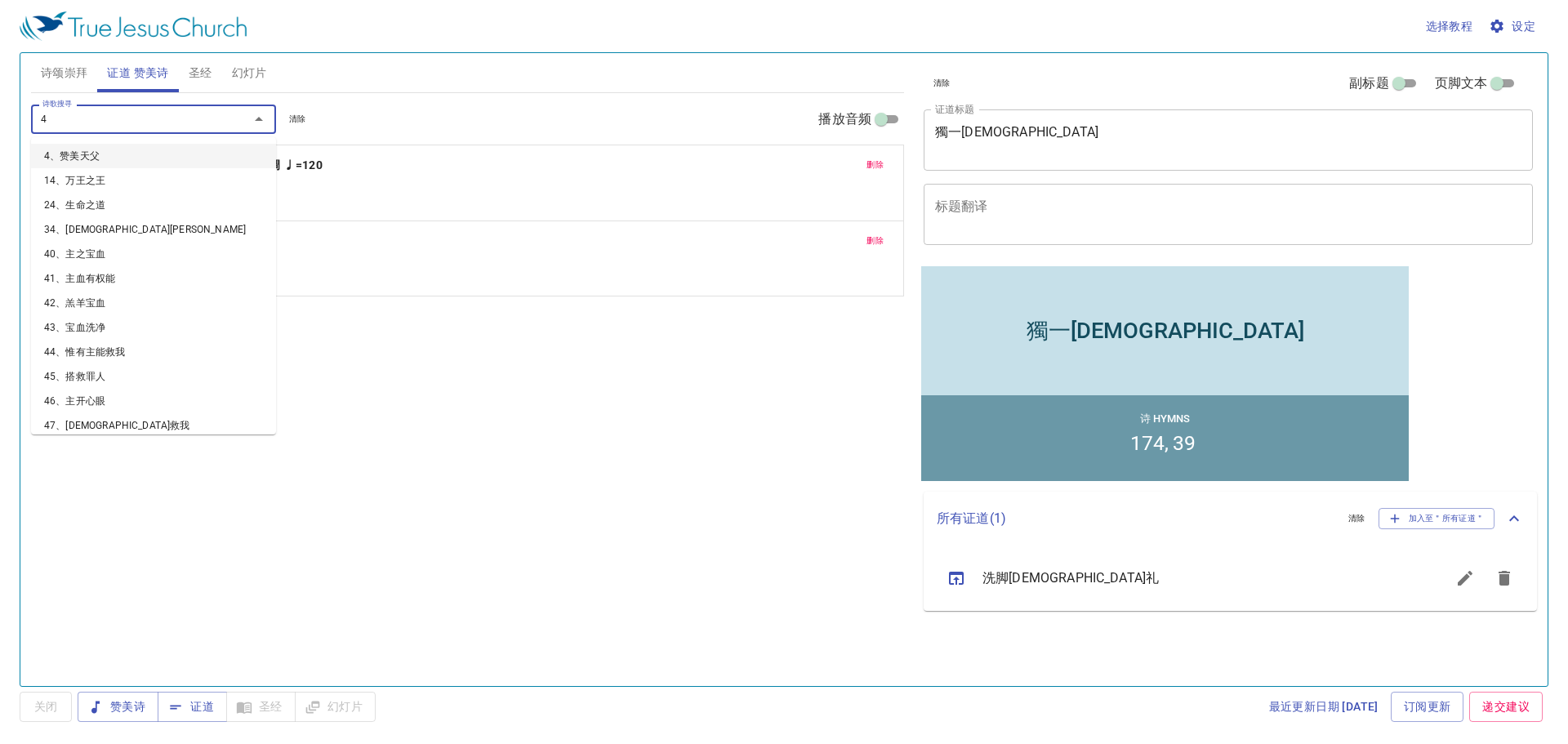
type input "40"
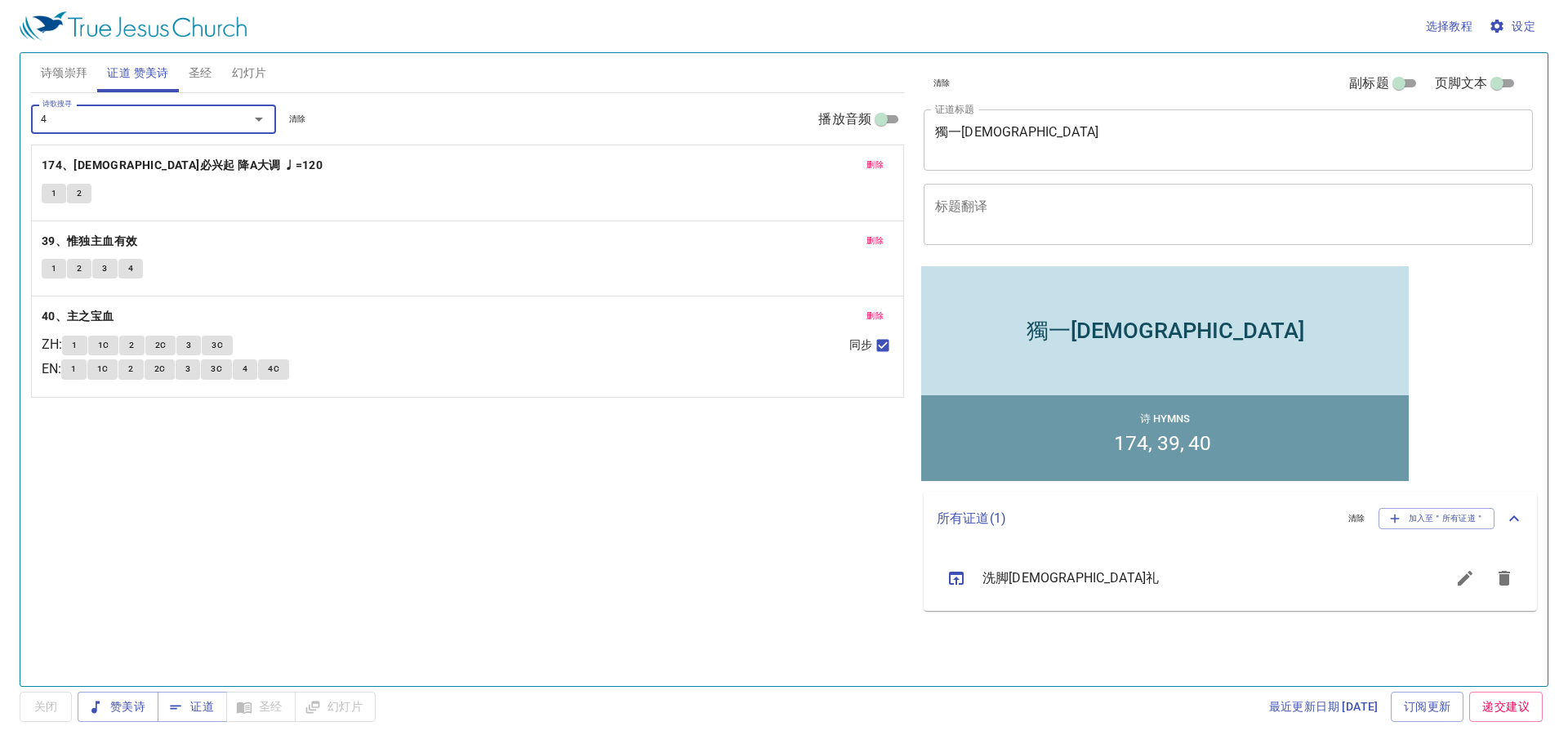
type input "41"
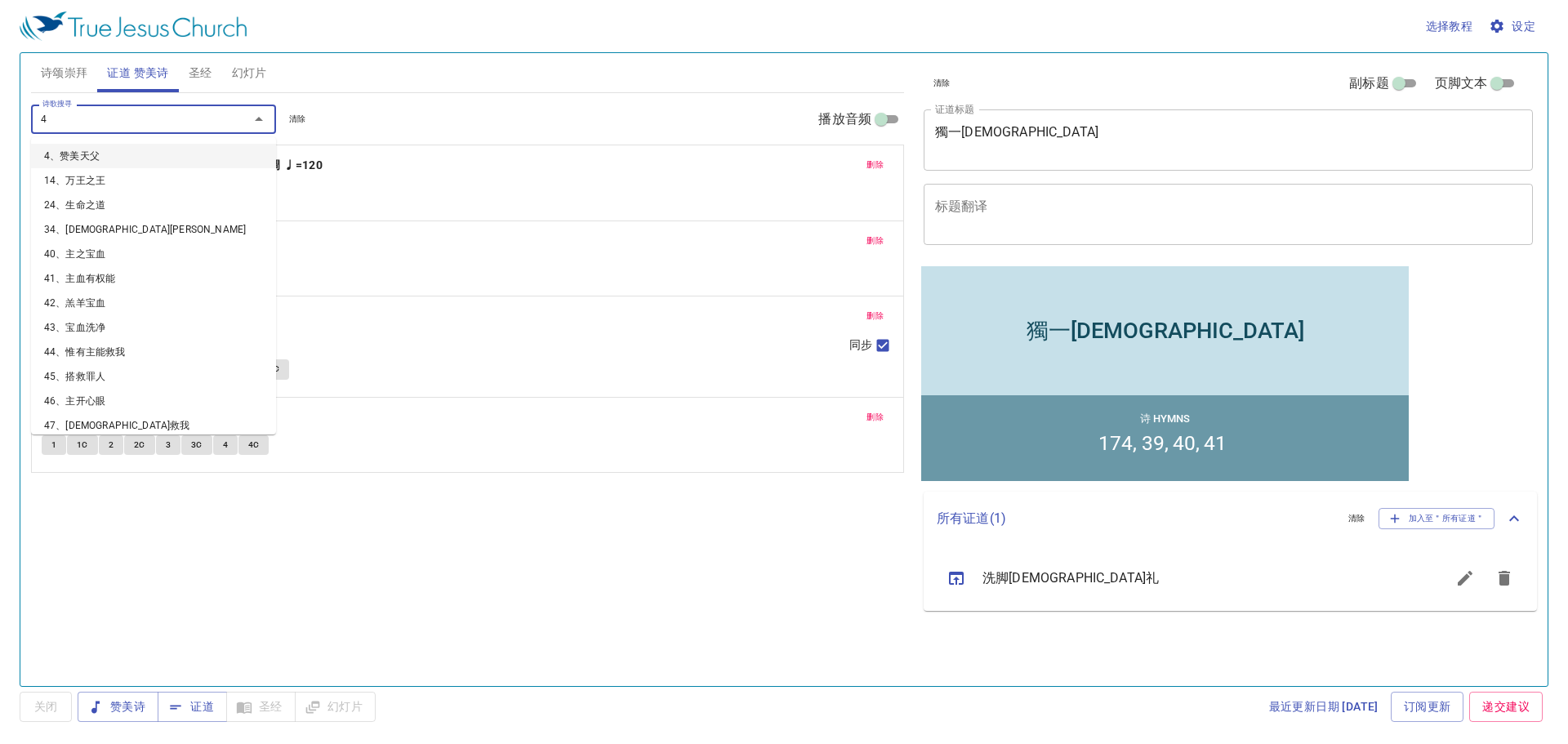
type input "42"
type input "43"
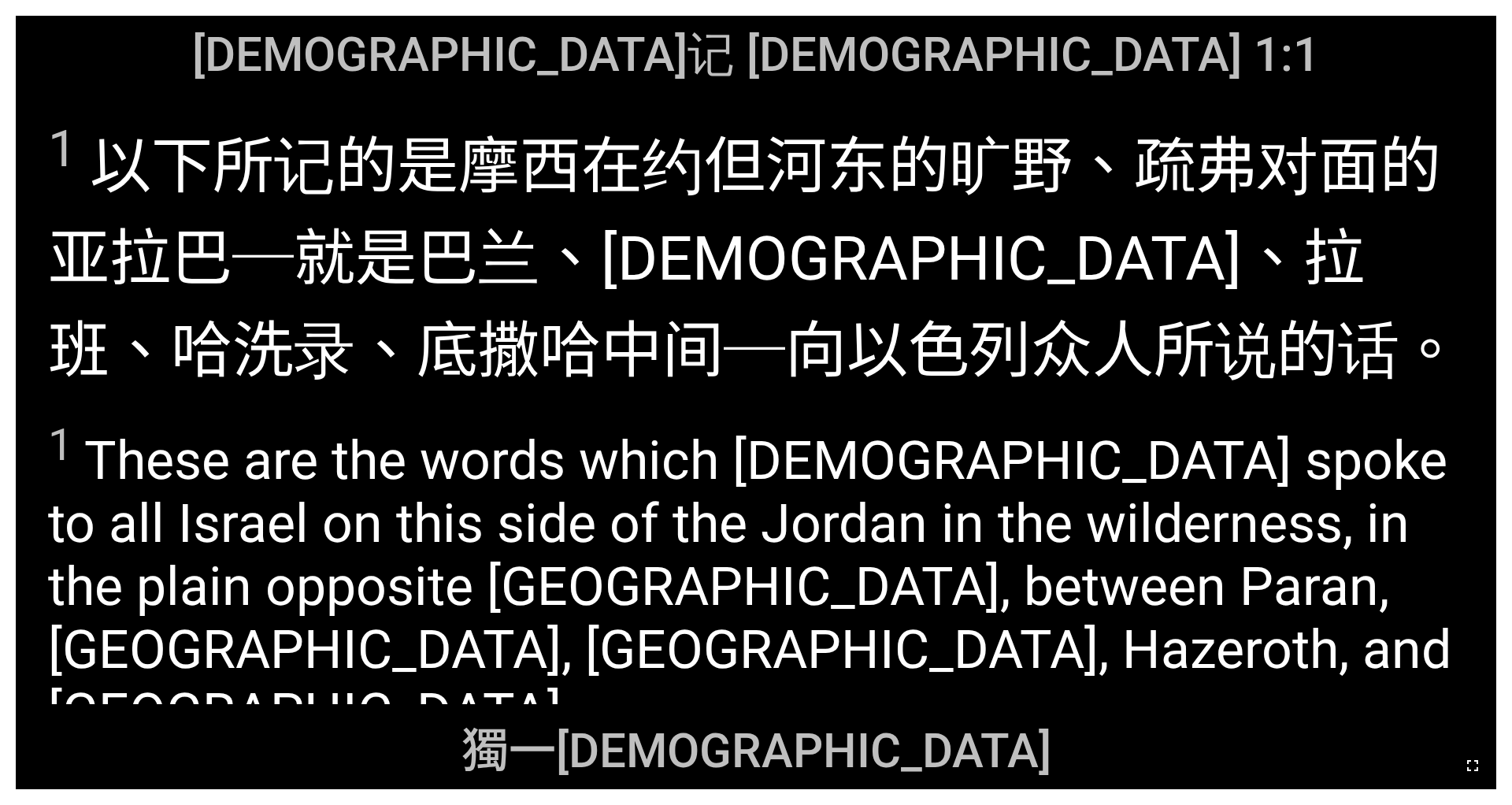
click at [806, 604] on icon "button" at bounding box center [1473, 766] width 19 height 19
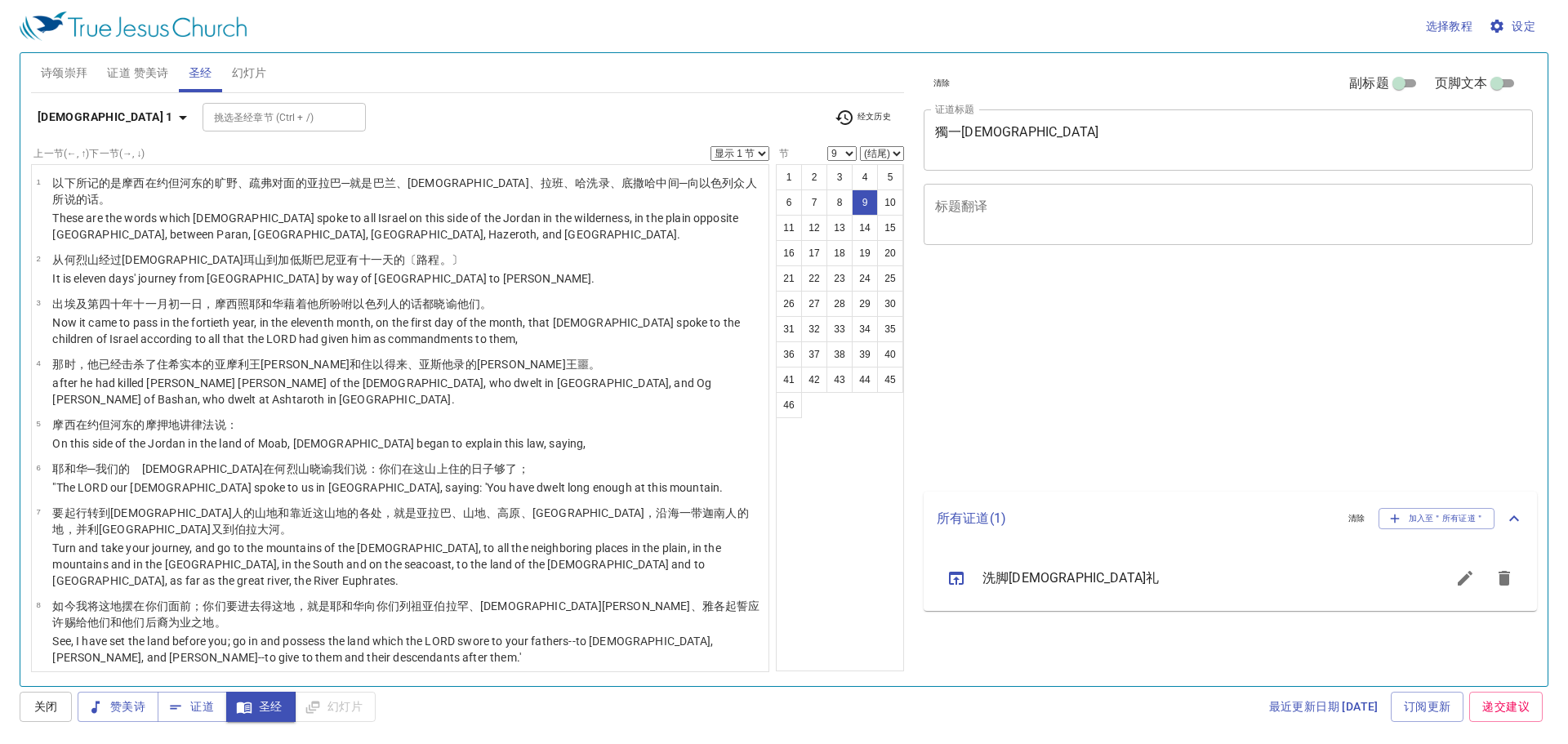
select select "9"
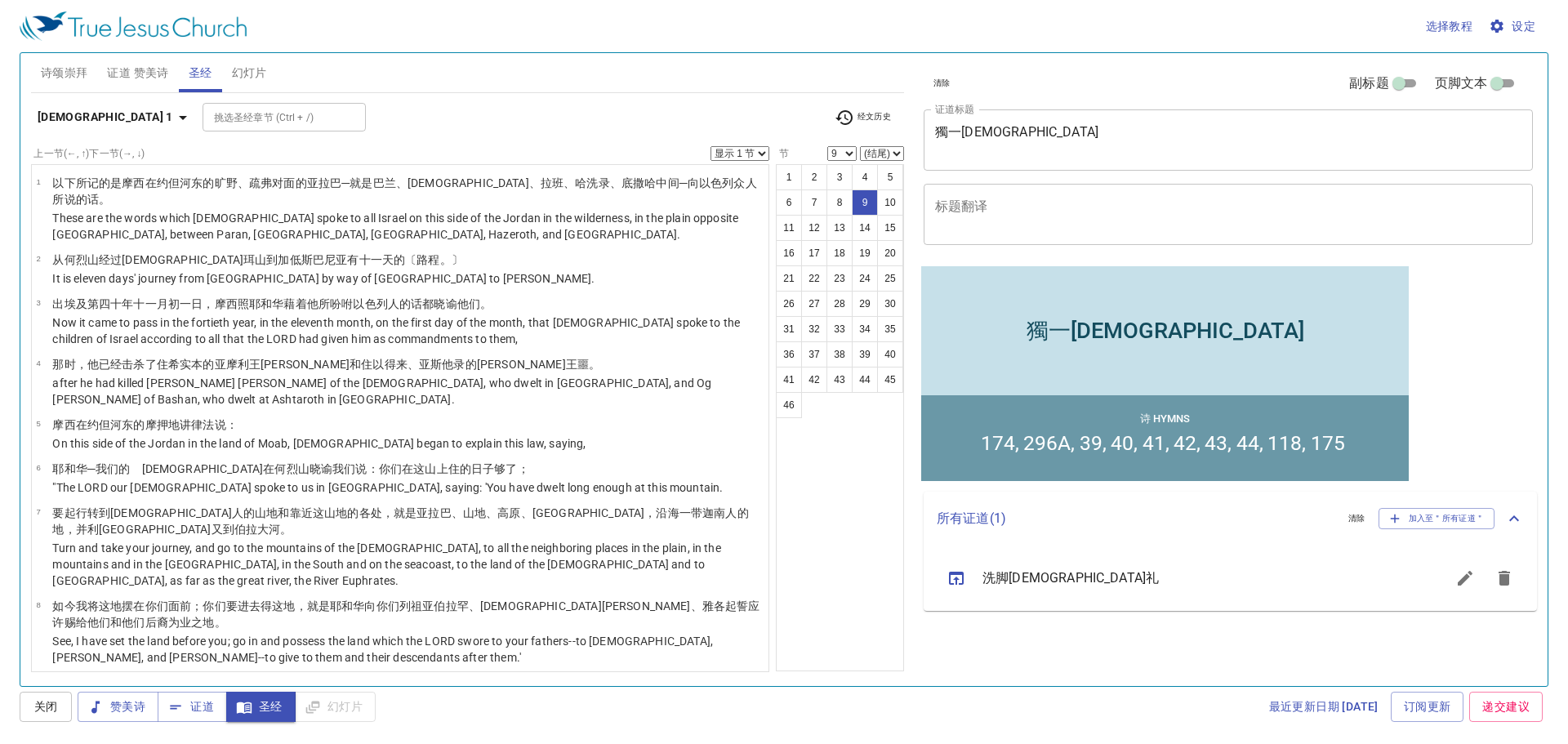
scroll to position [326, 0]
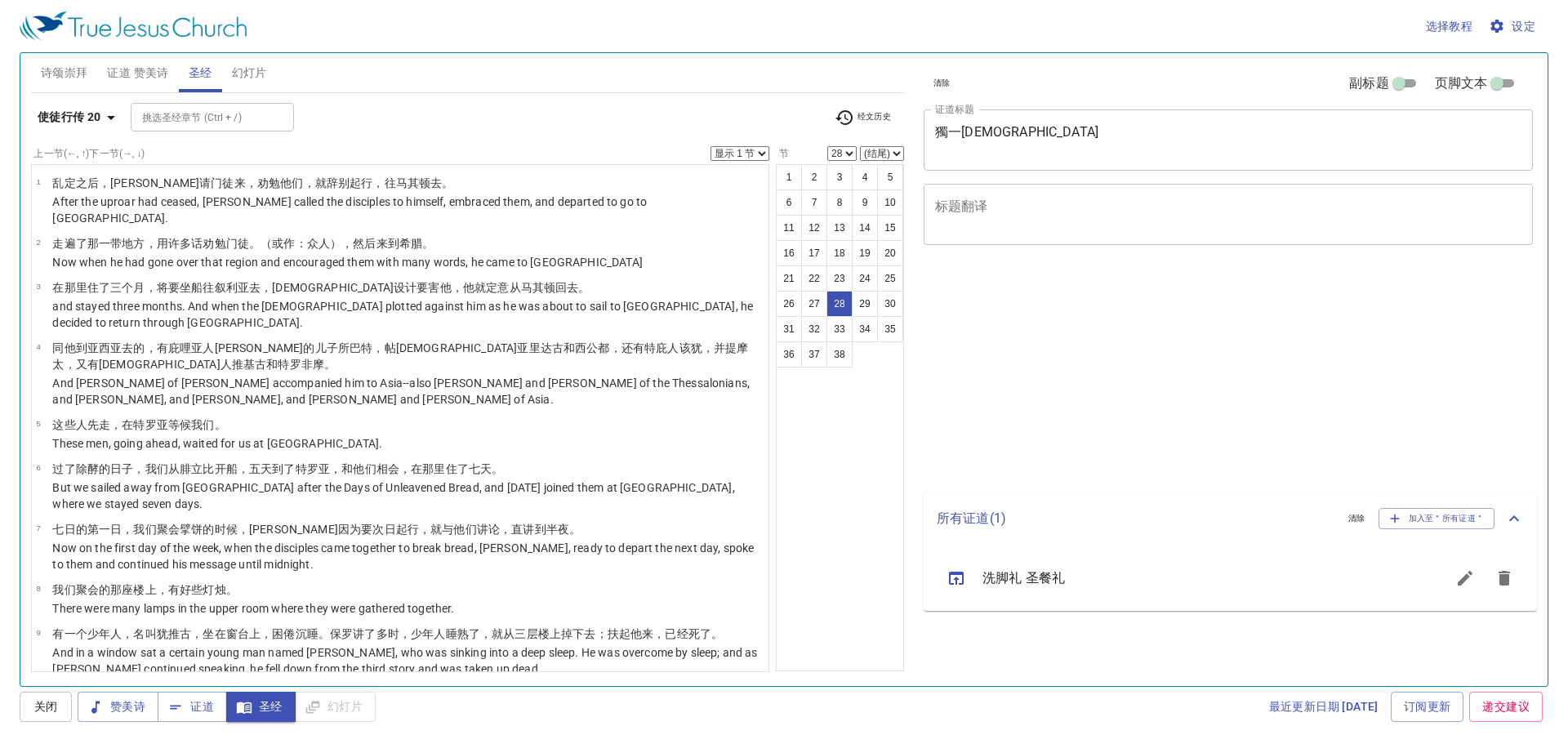
select select "28"
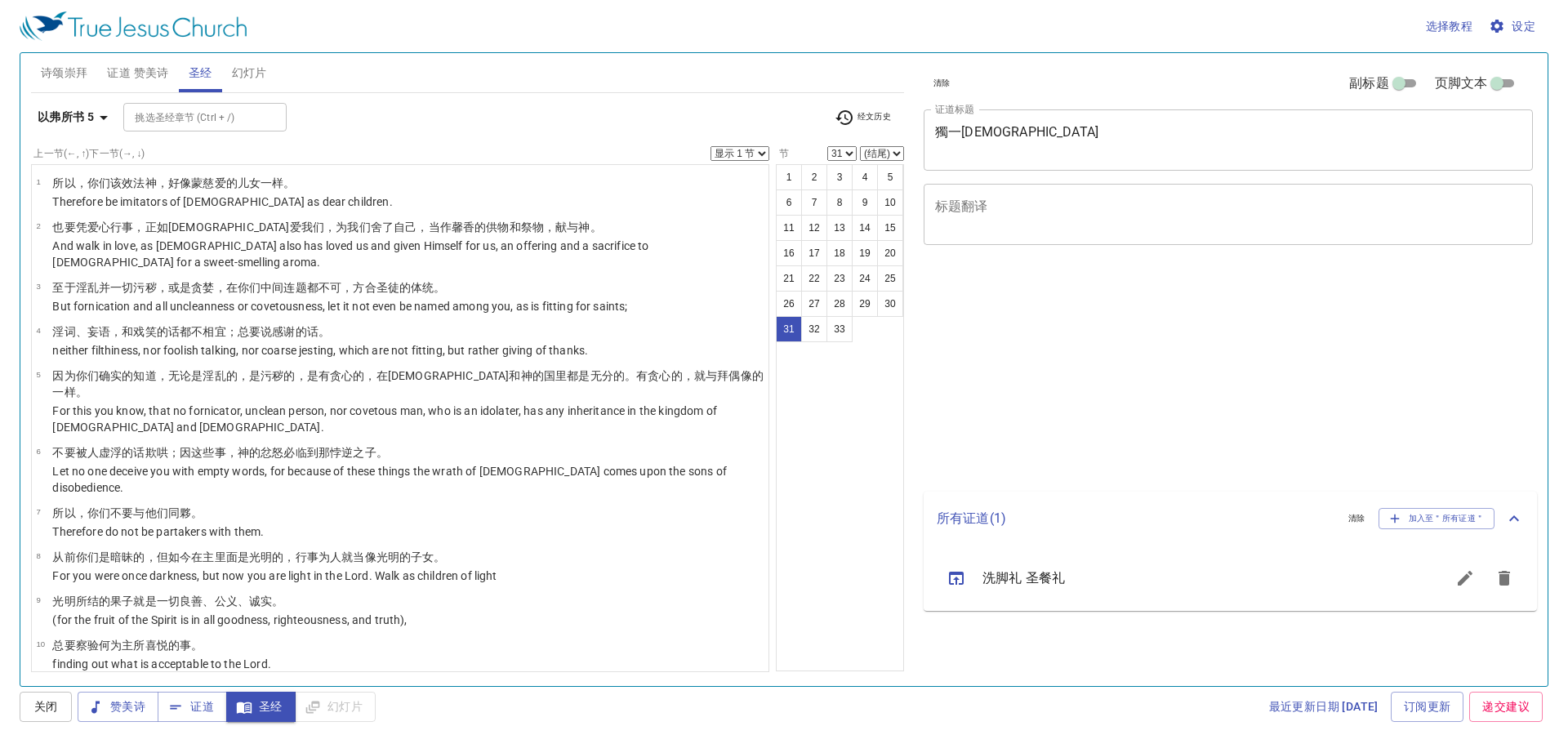
select select "31"
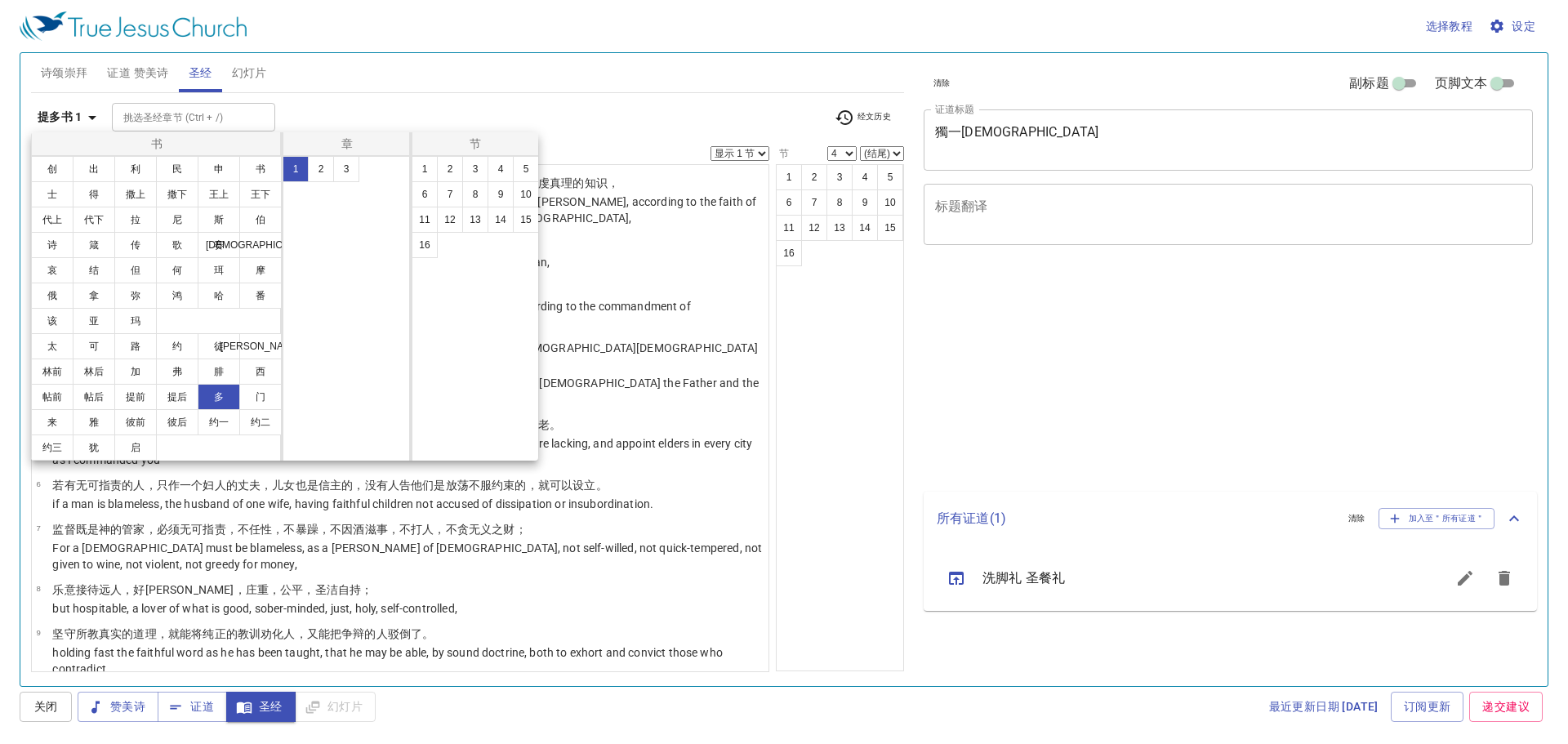
select select "4"
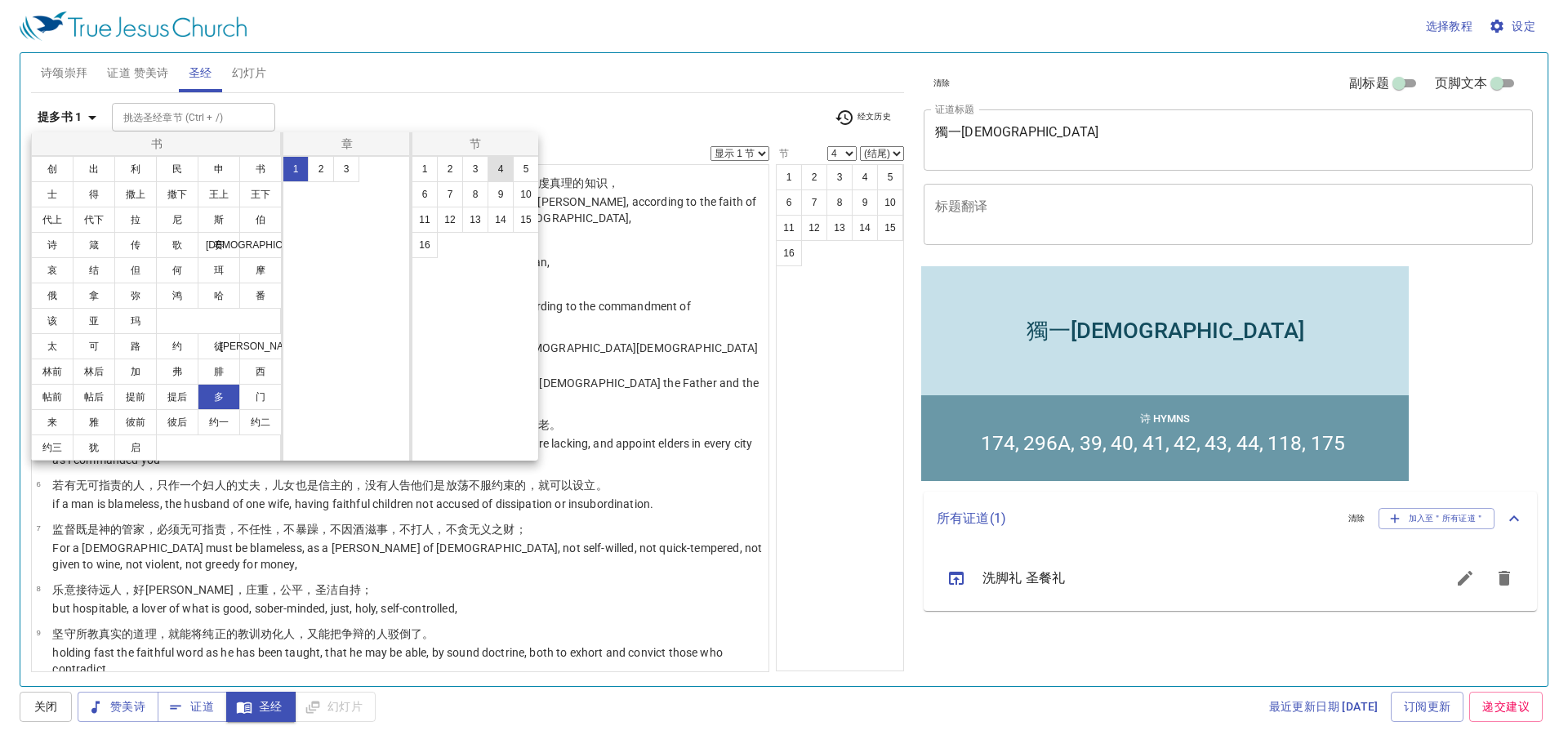
click at [499, 166] on button "4" at bounding box center [500, 169] width 26 height 26
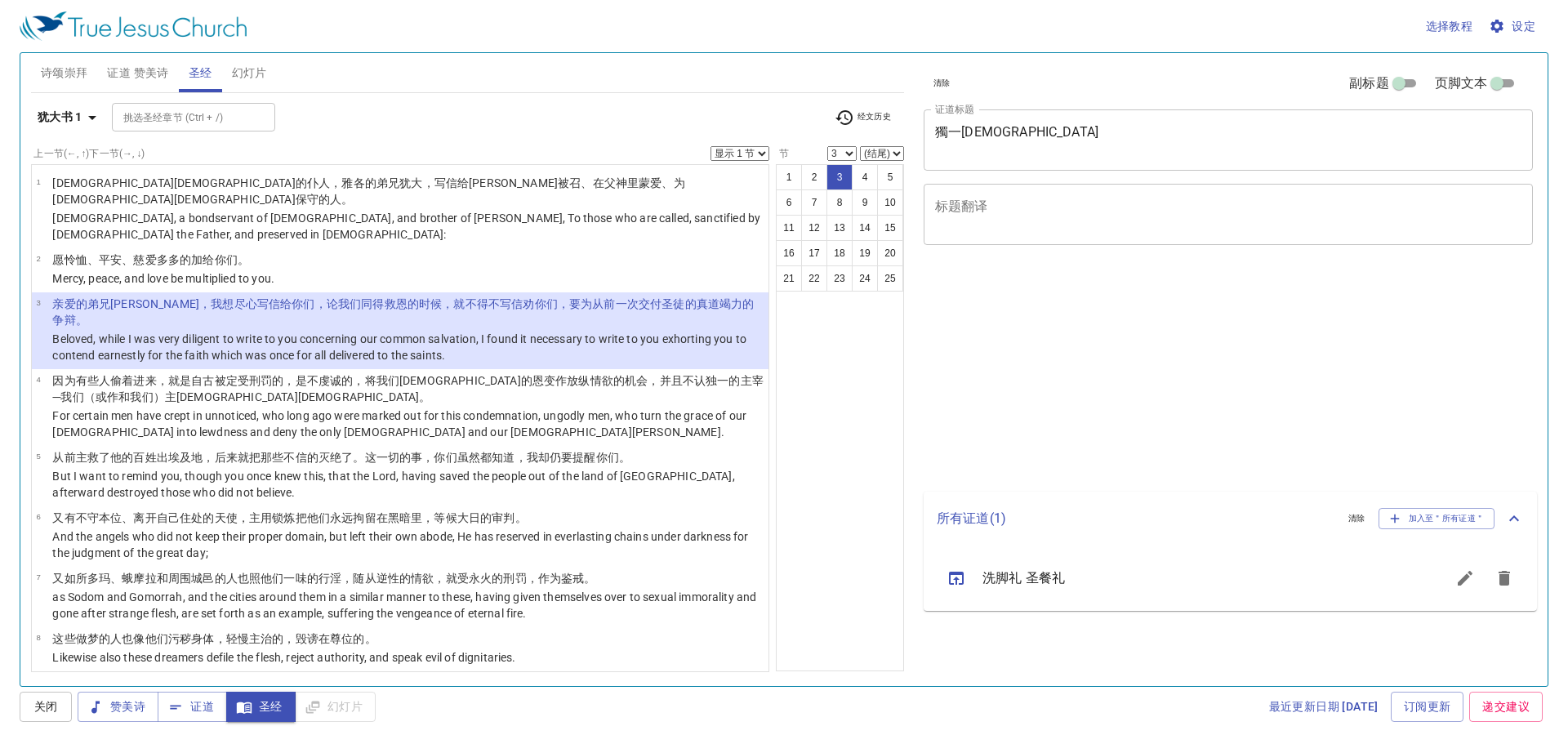
select select "3"
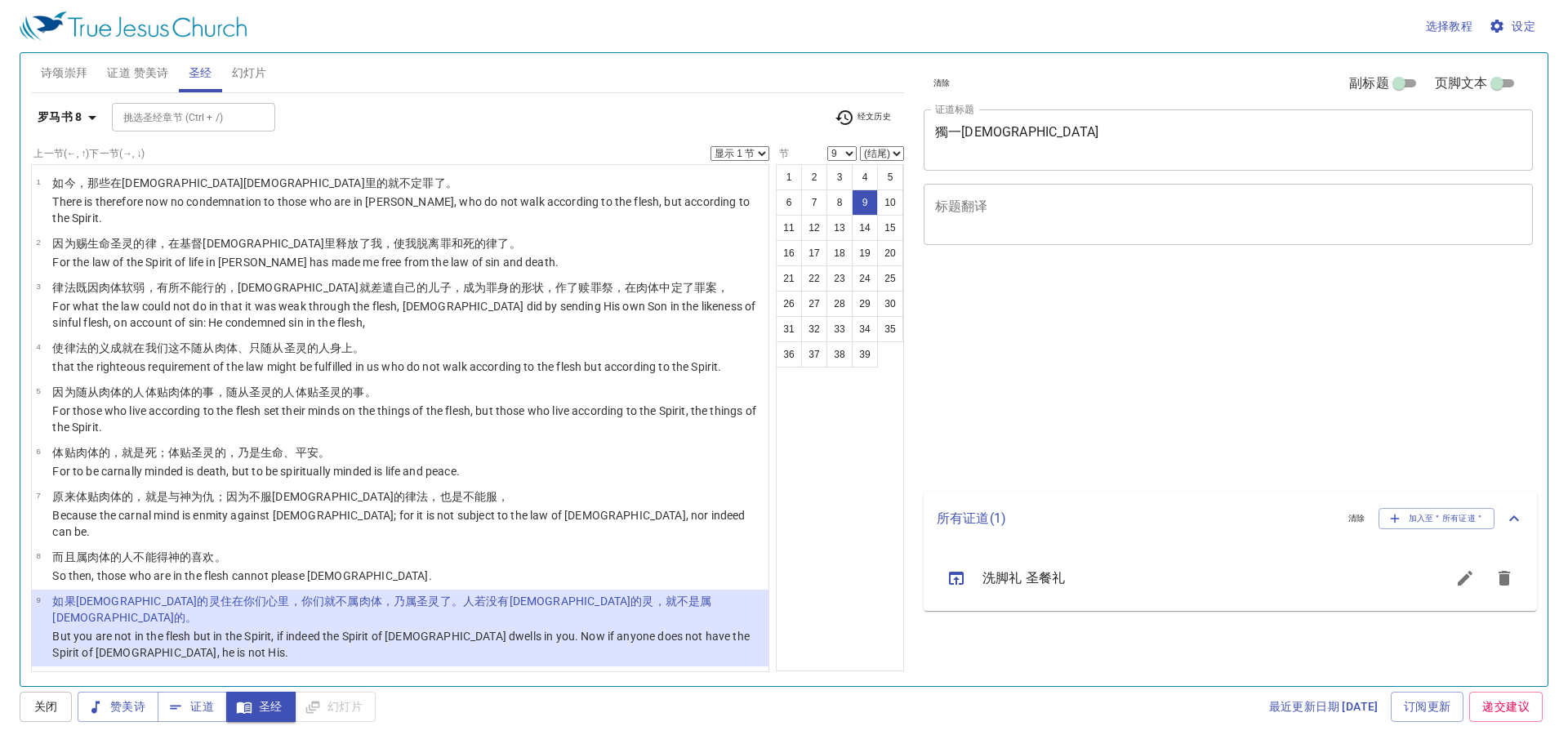
select select "9"
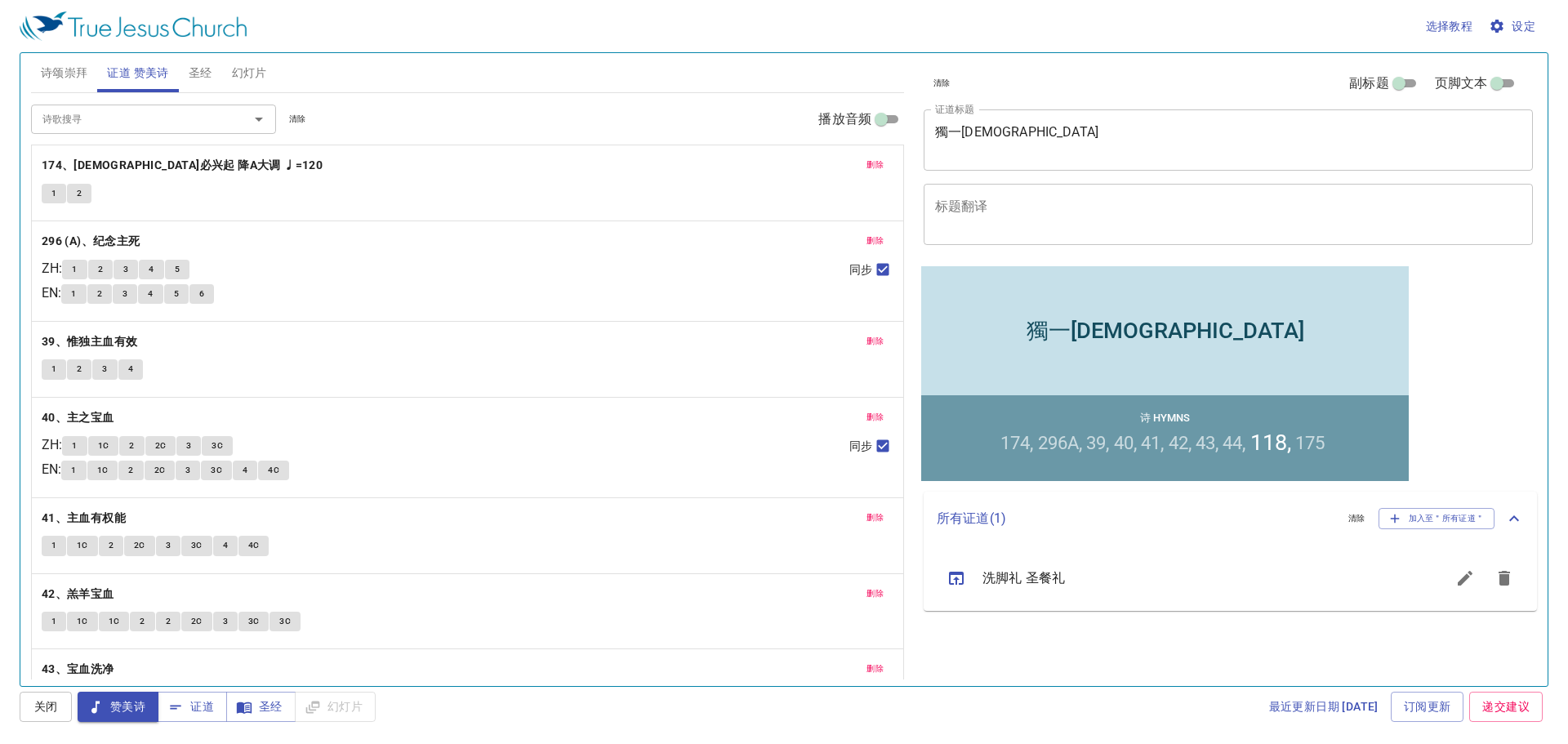
scroll to position [298, 0]
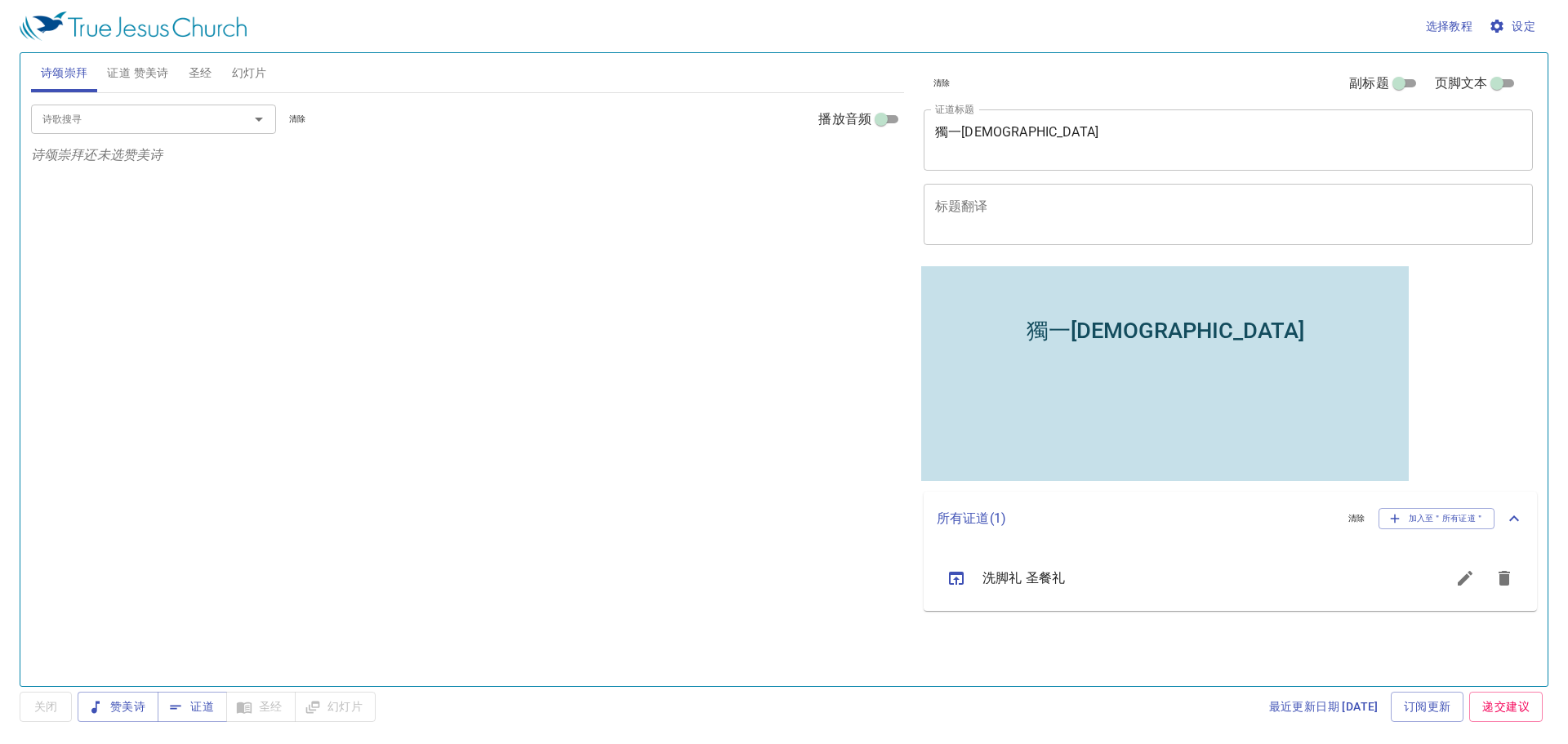
drag, startPoint x: 122, startPoint y: 74, endPoint x: 181, endPoint y: 77, distance: 59.1
click at [122, 75] on span "证道 赞美诗" at bounding box center [138, 72] width 62 height 21
click at [214, 71] on button "圣经" at bounding box center [200, 73] width 44 height 40
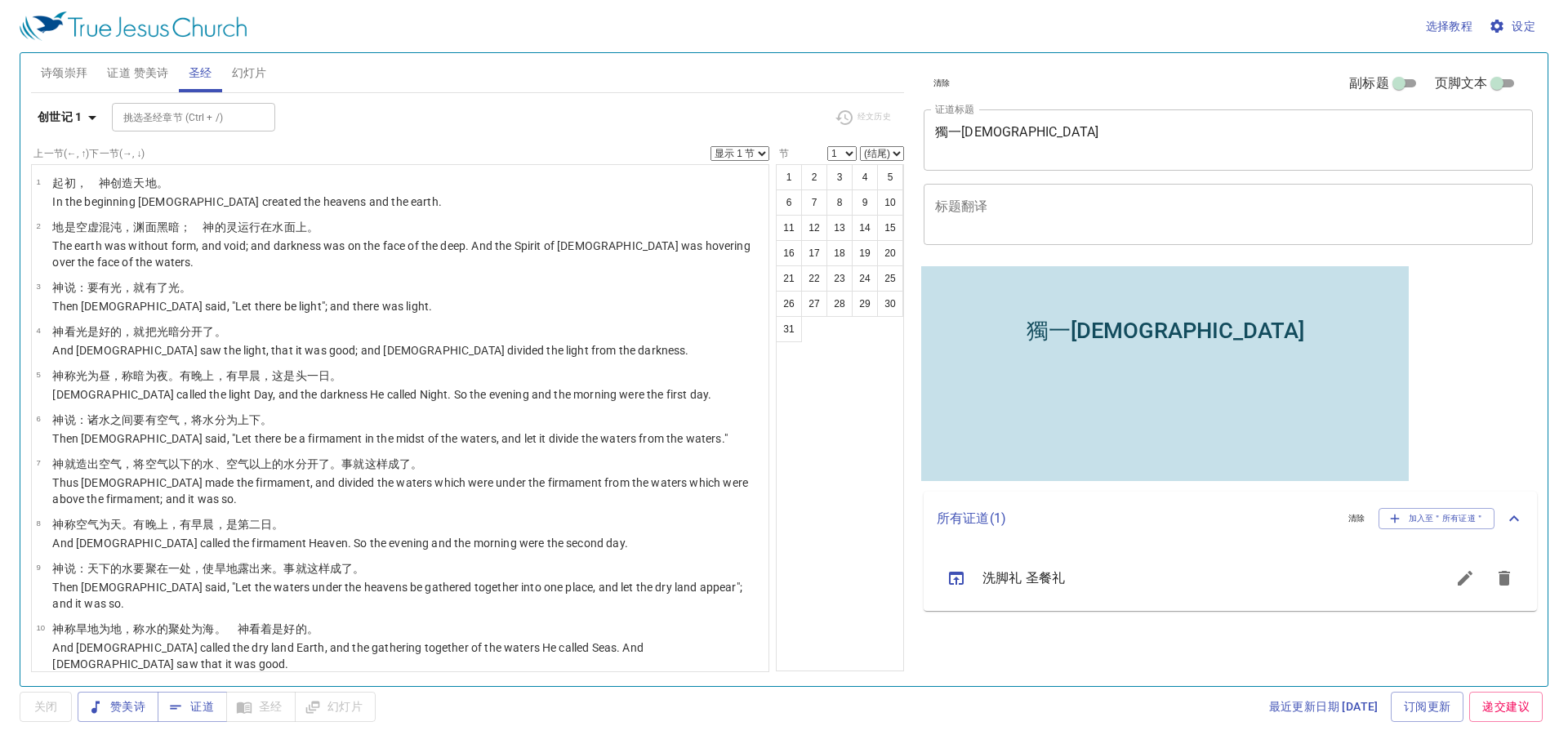
click at [255, 67] on span "幻灯片" at bounding box center [249, 72] width 35 height 21
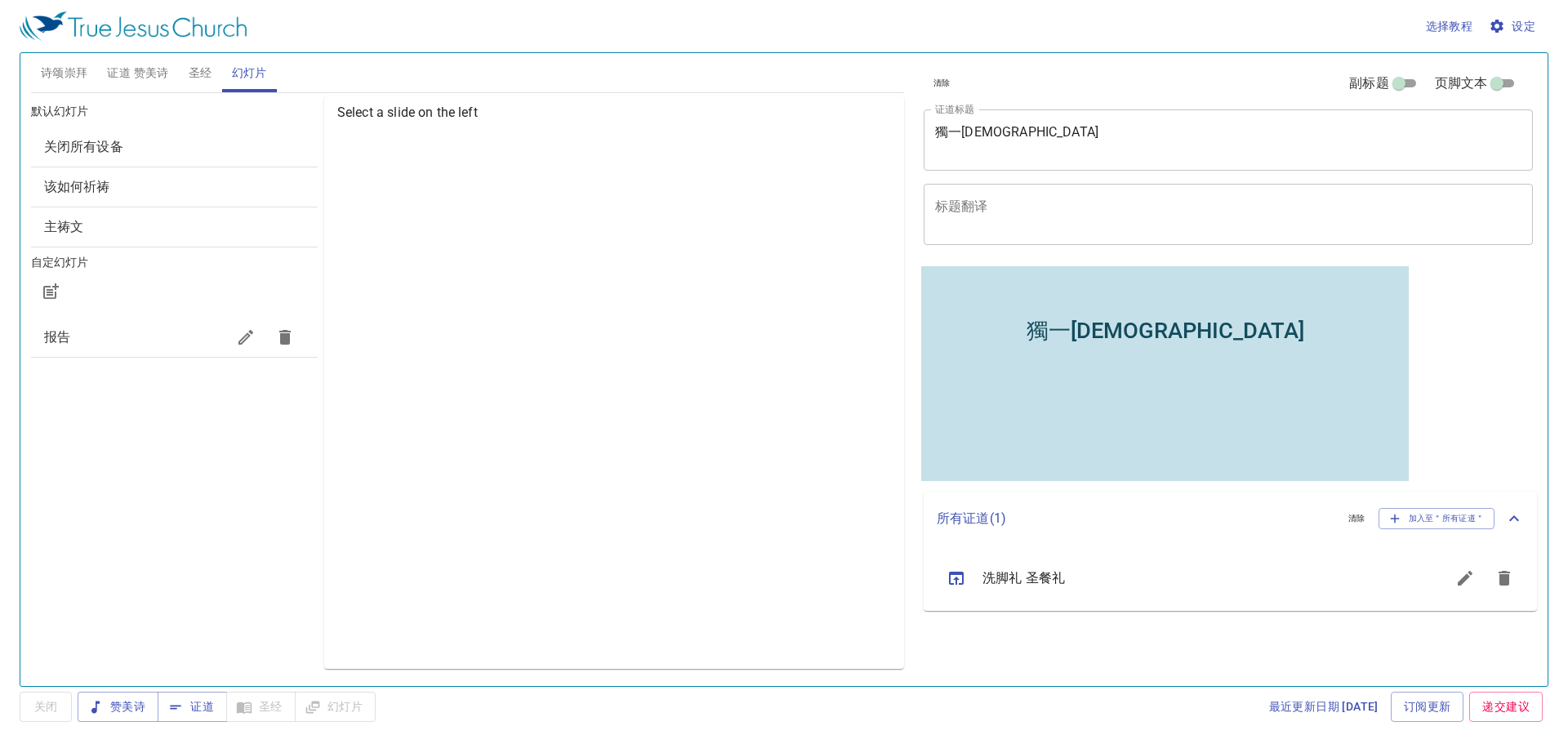
drag, startPoint x: 60, startPoint y: 68, endPoint x: 99, endPoint y: 78, distance: 40.3
click at [61, 68] on span "诗颂崇拜" at bounding box center [65, 72] width 48 height 21
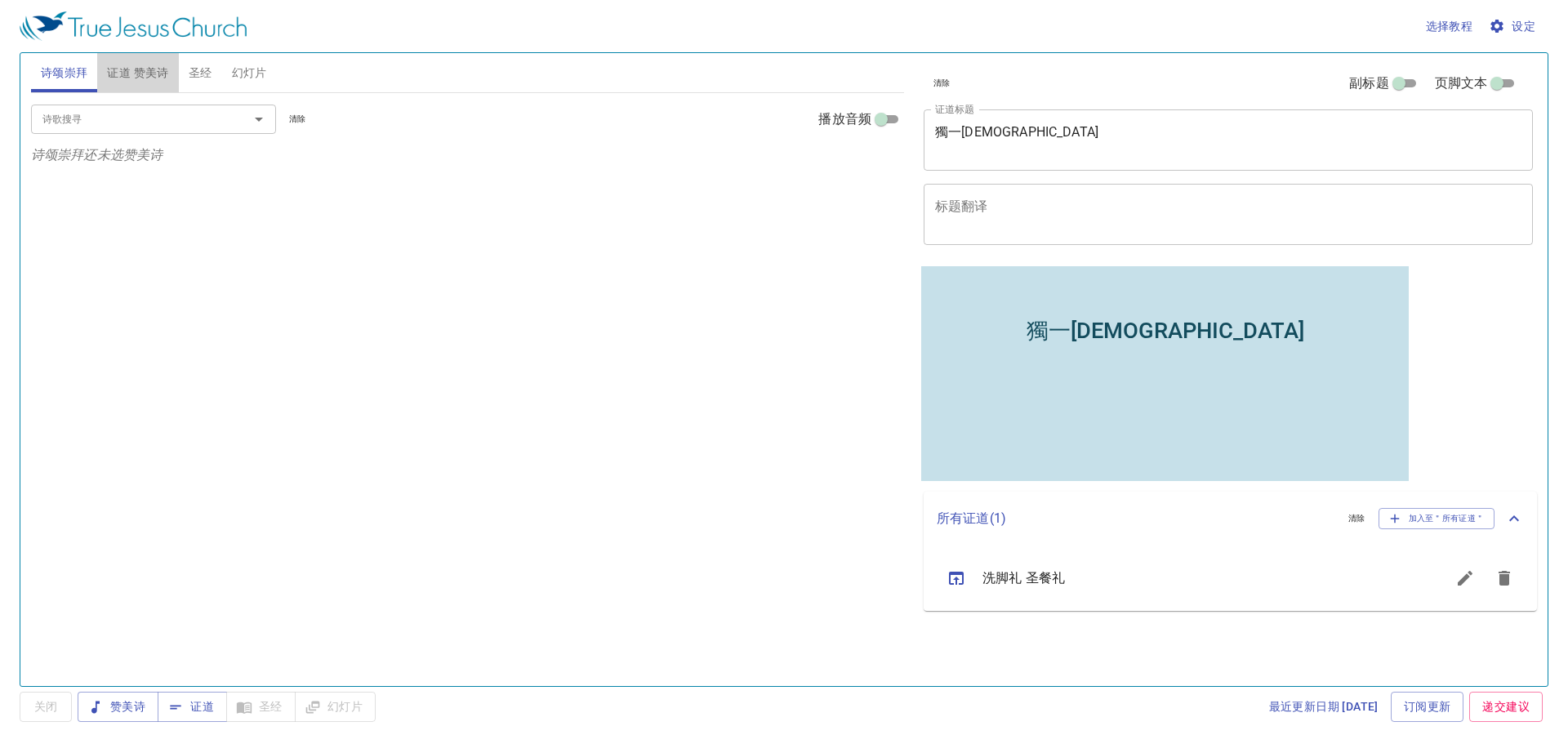
click at [127, 76] on span "证道 赞美诗" at bounding box center [138, 72] width 62 height 21
click at [201, 76] on span "圣经" at bounding box center [200, 72] width 24 height 21
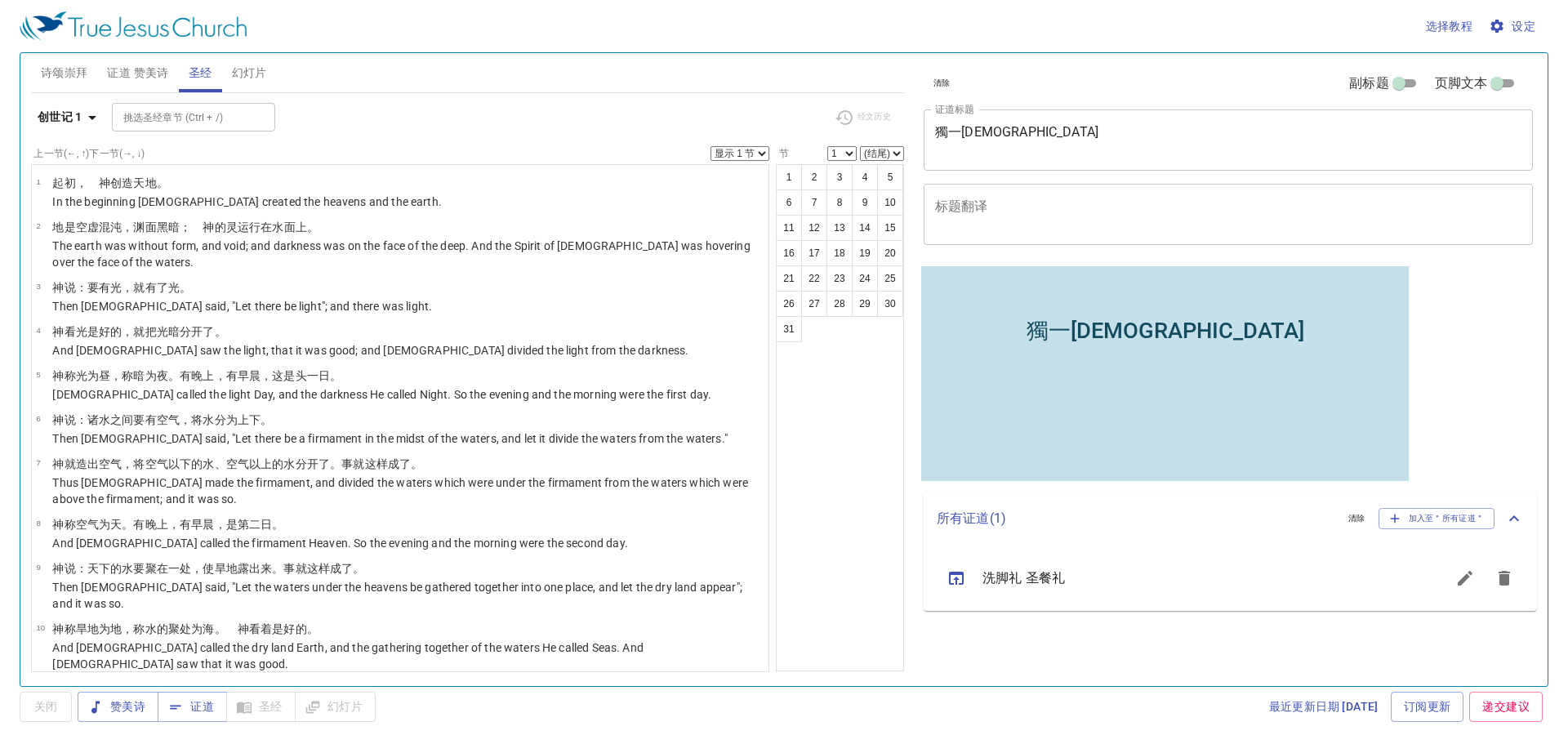
click at [255, 75] on span "幻灯片" at bounding box center [249, 72] width 35 height 21
